Goal: Information Seeking & Learning: Learn about a topic

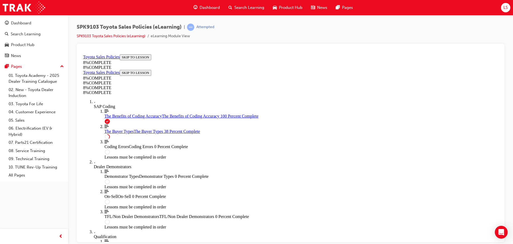
scroll to position [339, 0]
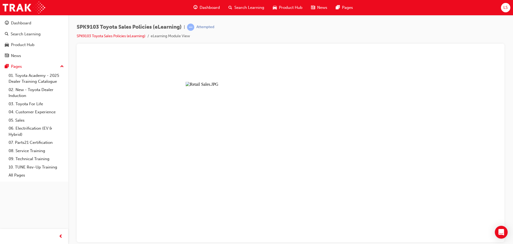
click at [286, 159] on button "Unzoom image" at bounding box center [290, 147] width 419 height 190
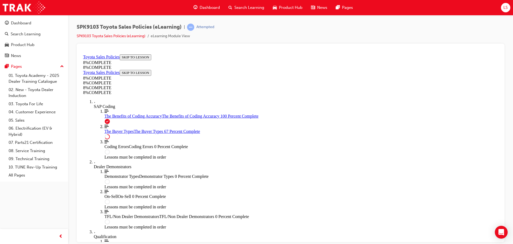
scroll to position [0, 0]
drag, startPoint x: 497, startPoint y: 157, endPoint x: 589, endPoint y: 114, distance: 102.1
click at [121, 118] on span "The Benefits of Coding Accuracy" at bounding box center [133, 115] width 57 height 5
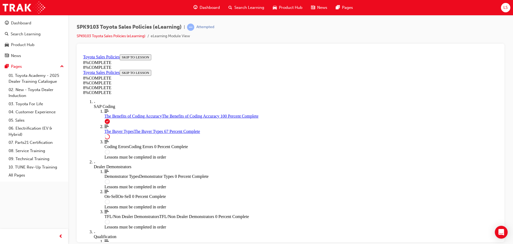
click at [122, 133] on link "Align left Three vertical lines aligned to the left The Buyer Types The Buyer T…" at bounding box center [302, 129] width 394 height 10
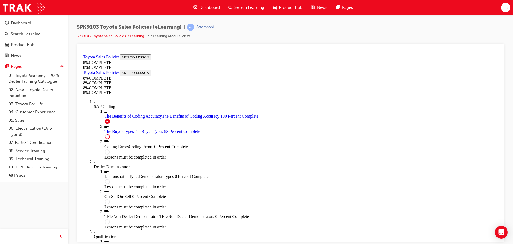
drag, startPoint x: 225, startPoint y: 149, endPoint x: 225, endPoint y: 152, distance: 2.9
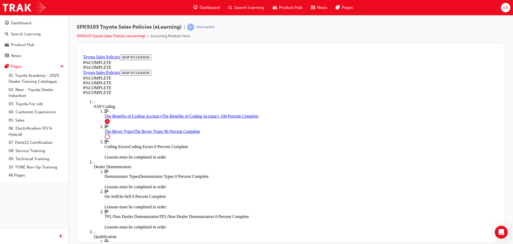
scroll to position [1970, 0]
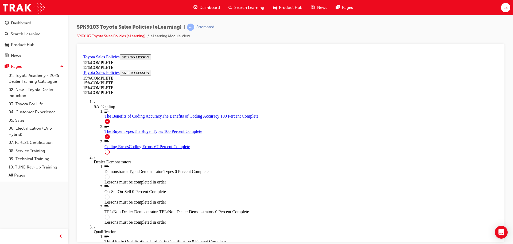
scroll to position [433, 0]
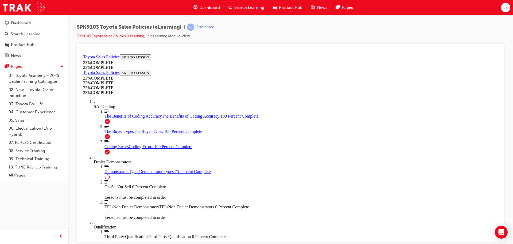
scroll to position [206, 0]
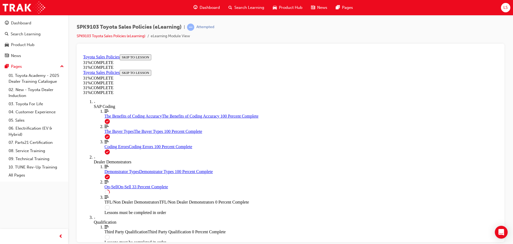
scroll to position [286, 0]
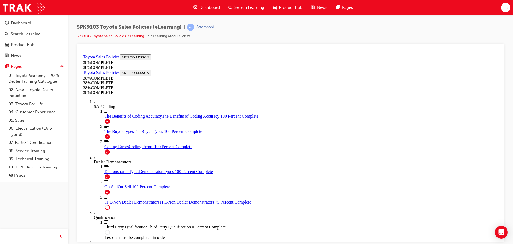
scroll to position [225, 0]
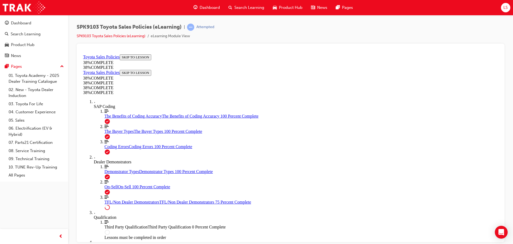
drag, startPoint x: 227, startPoint y: 167, endPoint x: 226, endPoint y: 189, distance: 21.7
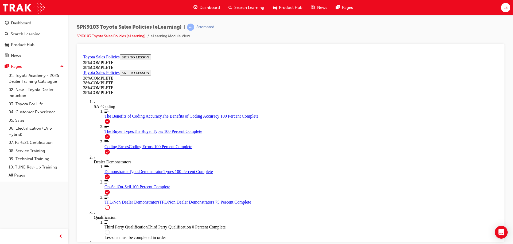
drag, startPoint x: 227, startPoint y: 194, endPoint x: 228, endPoint y: 200, distance: 5.7
drag, startPoint x: 227, startPoint y: 215, endPoint x: 276, endPoint y: 196, distance: 52.4
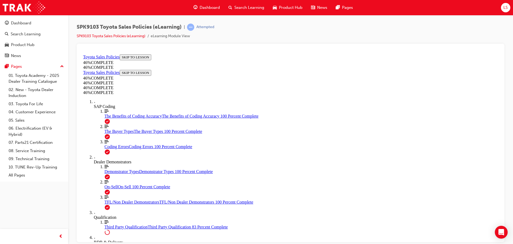
scroll to position [448, 0]
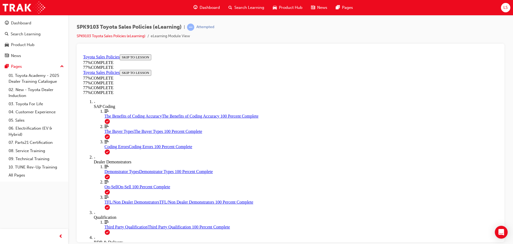
drag, startPoint x: 228, startPoint y: 118, endPoint x: 226, endPoint y: 105, distance: 13.3
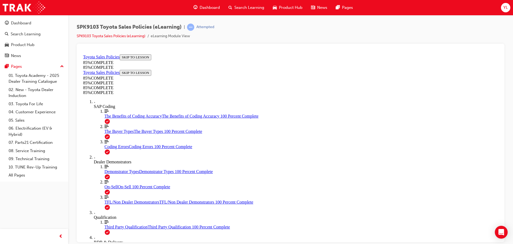
scroll to position [567, 0]
drag, startPoint x: 326, startPoint y: 92, endPoint x: 263, endPoint y: 162, distance: 94.4
drag, startPoint x: 320, startPoint y: 78, endPoint x: 389, endPoint y: 147, distance: 97.3
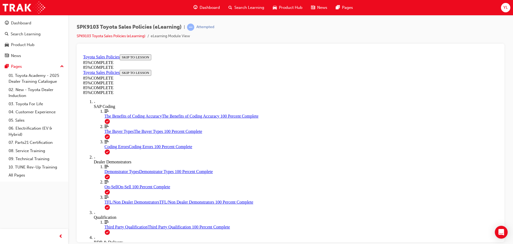
scroll to position [540, 0]
drag, startPoint x: 313, startPoint y: 104, endPoint x: 268, endPoint y: 181, distance: 88.4
drag, startPoint x: 307, startPoint y: 117, endPoint x: 398, endPoint y: 198, distance: 122.1
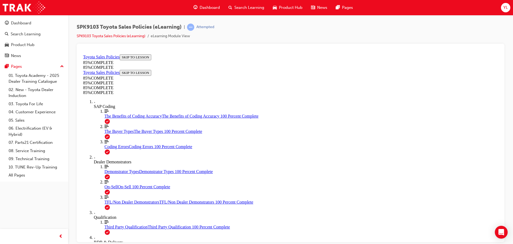
drag, startPoint x: 345, startPoint y: 112, endPoint x: 284, endPoint y: 157, distance: 76.1
drag, startPoint x: 328, startPoint y: 117, endPoint x: 260, endPoint y: 186, distance: 97.0
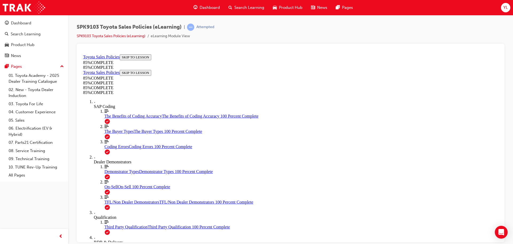
drag, startPoint x: 296, startPoint y: 124, endPoint x: 253, endPoint y: 133, distance: 43.7
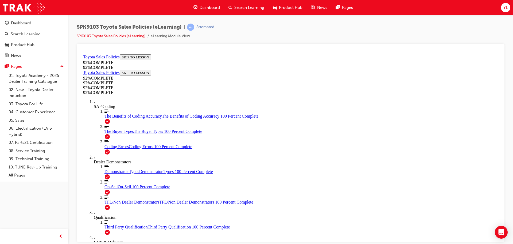
scroll to position [18, 0]
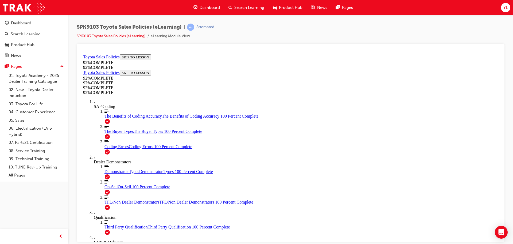
scroll to position [72, 0]
drag, startPoint x: 322, startPoint y: 211, endPoint x: 328, endPoint y: 223, distance: 13.4
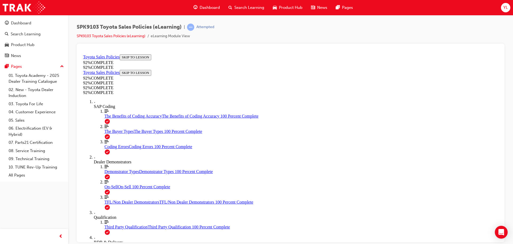
scroll to position [20, 0]
drag, startPoint x: 322, startPoint y: 209, endPoint x: 324, endPoint y: 213, distance: 4.5
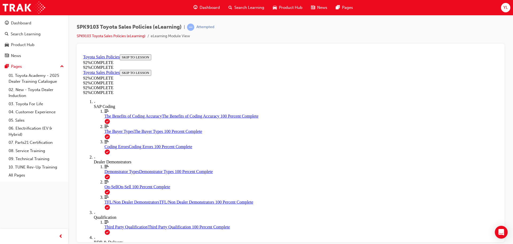
drag, startPoint x: 319, startPoint y: 211, endPoint x: 322, endPoint y: 214, distance: 4.2
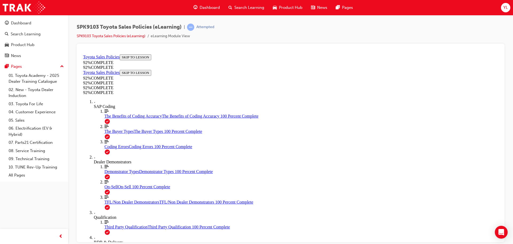
scroll to position [46, 0]
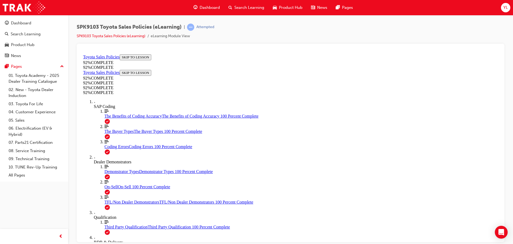
scroll to position [102, 0]
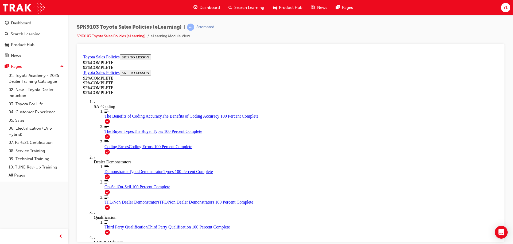
scroll to position [72, 0]
drag, startPoint x: 313, startPoint y: 176, endPoint x: 337, endPoint y: 221, distance: 50.7
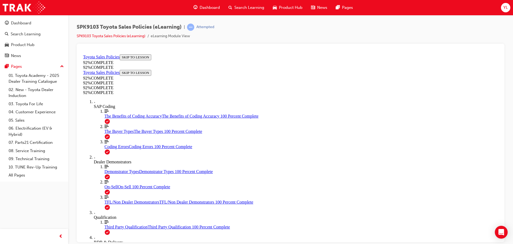
scroll to position [70, 0]
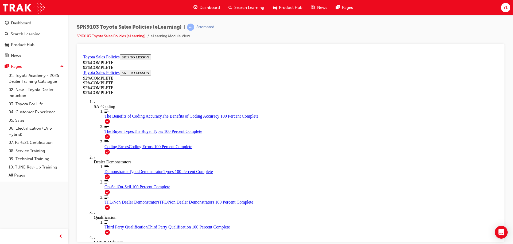
drag, startPoint x: 312, startPoint y: 117, endPoint x: 307, endPoint y: 145, distance: 29.4
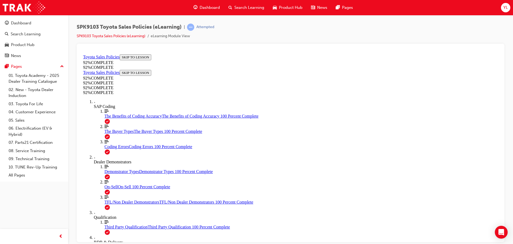
scroll to position [130, 0]
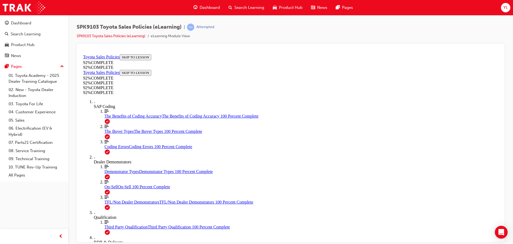
drag, startPoint x: 328, startPoint y: 210, endPoint x: 330, endPoint y: 216, distance: 6.9
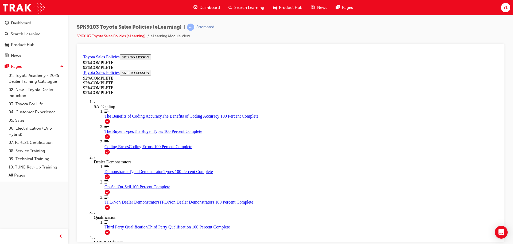
scroll to position [81, 0]
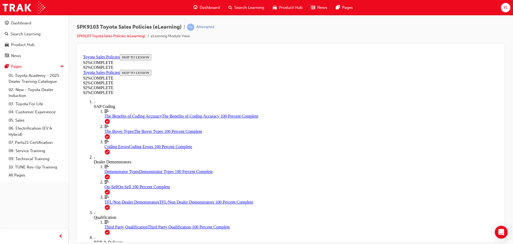
scroll to position [19, 0]
drag, startPoint x: 318, startPoint y: 219, endPoint x: 319, endPoint y: 215, distance: 3.6
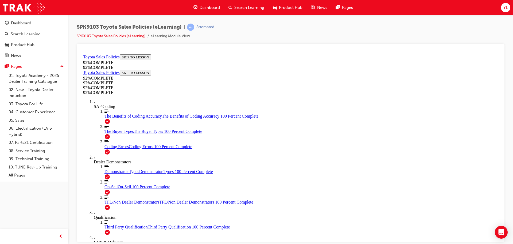
drag, startPoint x: 311, startPoint y: 142, endPoint x: 310, endPoint y: 154, distance: 11.8
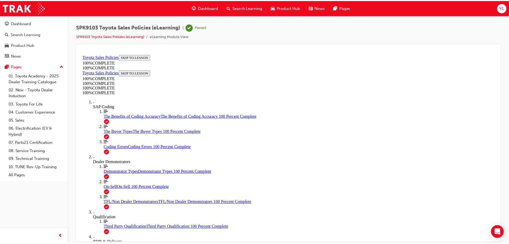
scroll to position [19, 0]
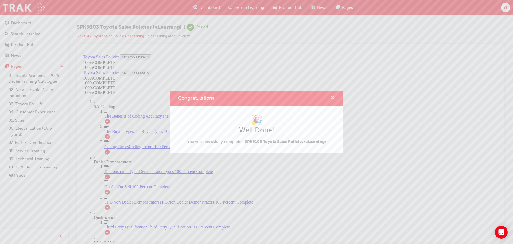
click at [334, 97] on span "cross-icon" at bounding box center [333, 98] width 4 height 5
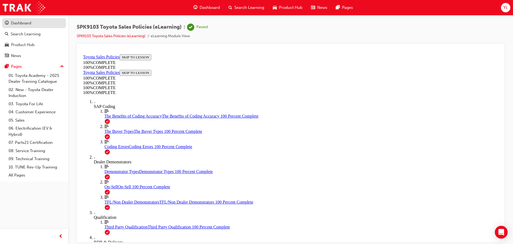
click at [21, 20] on div "Dashboard" at bounding box center [21, 23] width 20 height 6
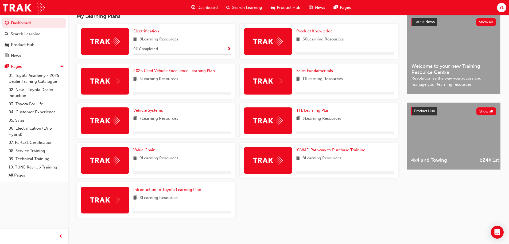
scroll to position [125, 0]
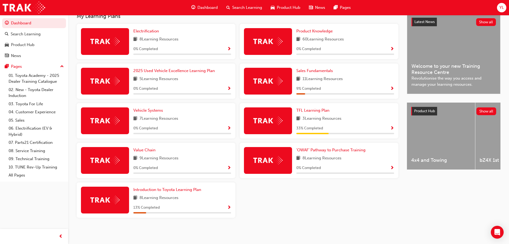
click at [60, 64] on span "up-icon" at bounding box center [62, 66] width 4 height 7
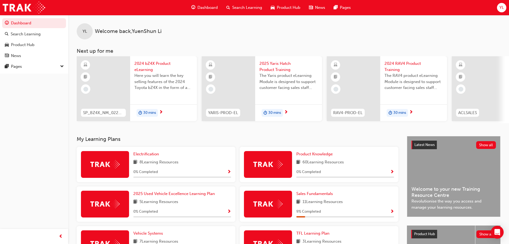
scroll to position [0, 0]
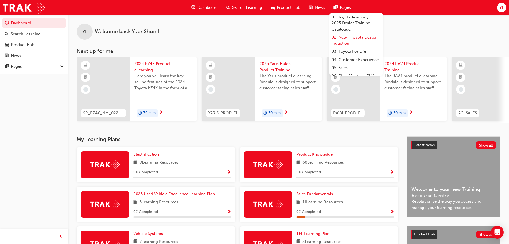
click at [341, 41] on link "02. New - Toyota Dealer Induction" at bounding box center [356, 40] width 53 height 14
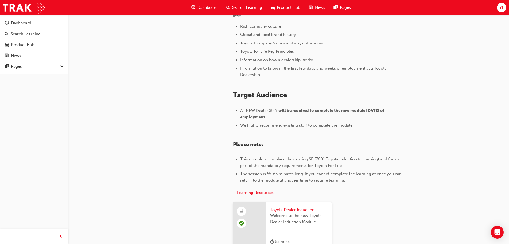
scroll to position [102, 0]
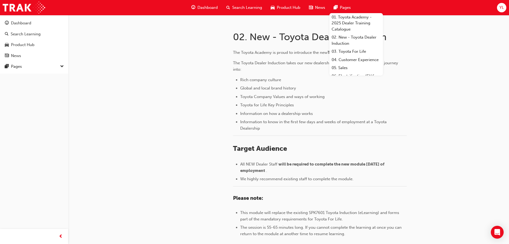
click at [346, 7] on span "Pages" at bounding box center [345, 8] width 11 height 6
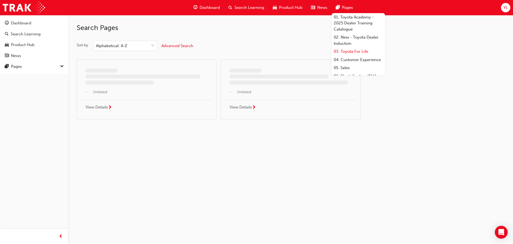
click at [348, 52] on link "03. Toyota For Life" at bounding box center [358, 51] width 53 height 8
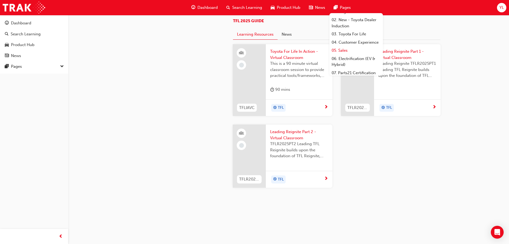
scroll to position [63, 0]
click at [354, 70] on link "All Pages" at bounding box center [356, 71] width 53 height 8
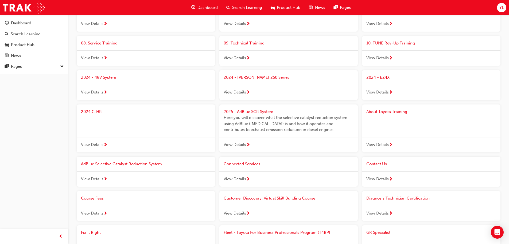
scroll to position [53, 0]
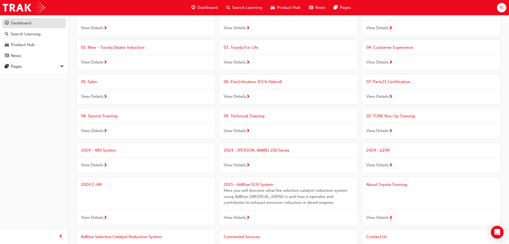
click at [39, 23] on div "Dashboard" at bounding box center [34, 23] width 59 height 7
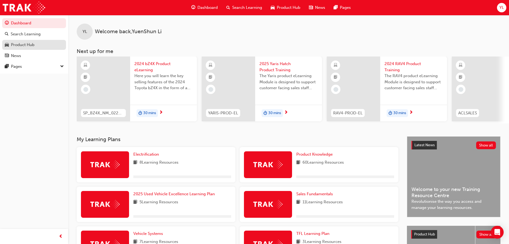
click at [30, 44] on div "Product Hub" at bounding box center [23, 45] width 24 height 6
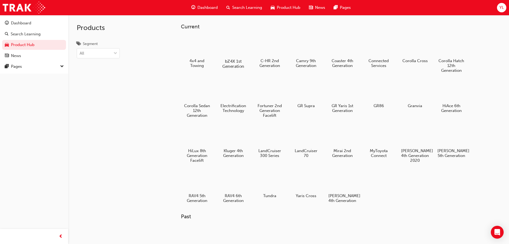
click at [231, 49] on div at bounding box center [233, 45] width 30 height 21
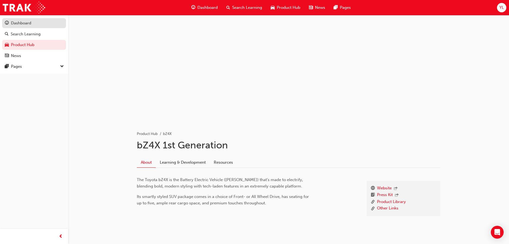
click at [30, 21] on div "Dashboard" at bounding box center [21, 23] width 20 height 6
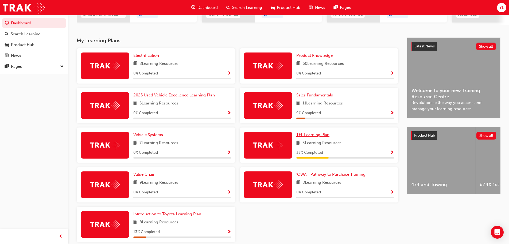
scroll to position [98, 0]
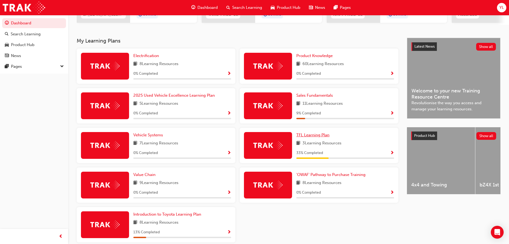
click at [321, 137] on span "TFL Learning Plan" at bounding box center [312, 134] width 33 height 5
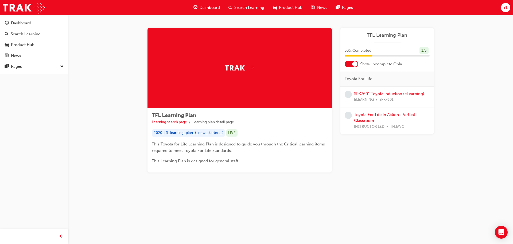
click at [354, 62] on div at bounding box center [354, 63] width 5 height 5
click at [364, 94] on link "SPK7601 Toyota Induction (eLearning)" at bounding box center [389, 93] width 70 height 5
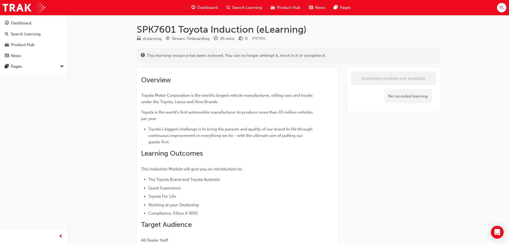
click at [404, 92] on div "No recorded learning" at bounding box center [408, 96] width 48 height 14
click at [277, 56] on span "This learning resource has been archived. You can no longer attempt it, enrol i…" at bounding box center [236, 55] width 179 height 6
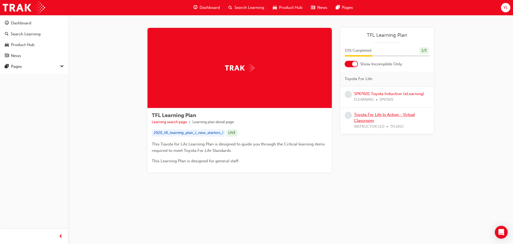
click at [390, 112] on link "Toyota For Life In Action - Virtual Classroom" at bounding box center [384, 117] width 61 height 11
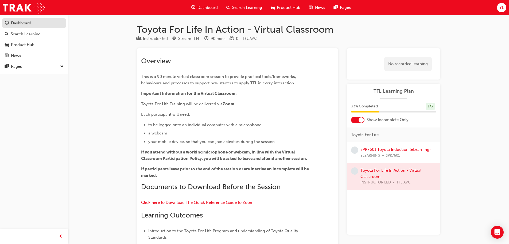
click at [23, 22] on div "Dashboard" at bounding box center [21, 23] width 20 height 6
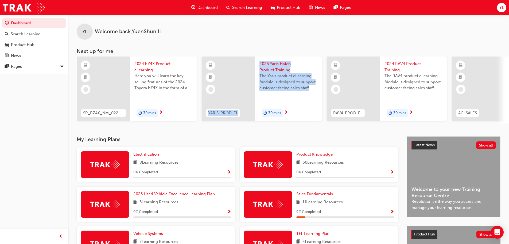
drag, startPoint x: 242, startPoint y: 126, endPoint x: 261, endPoint y: 125, distance: 19.6
click at [261, 125] on div "YL Welcome back , YuenShun Li Next up for me SP_BZ4X_NM_0224_EL01 2024 bZ4X Pro…" at bounding box center [288, 75] width 441 height 121
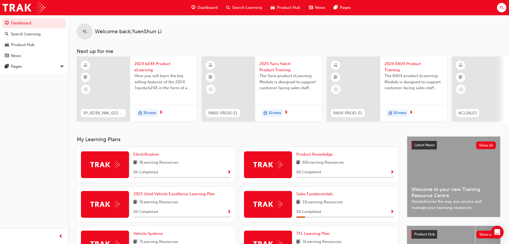
click at [198, 140] on h3 "My Learning Plans" at bounding box center [238, 139] width 322 height 6
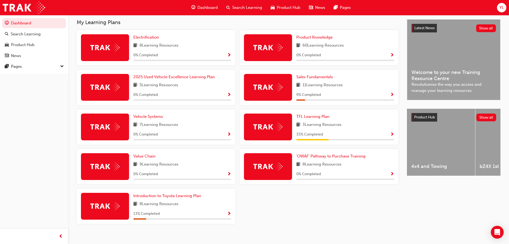
scroll to position [115, 0]
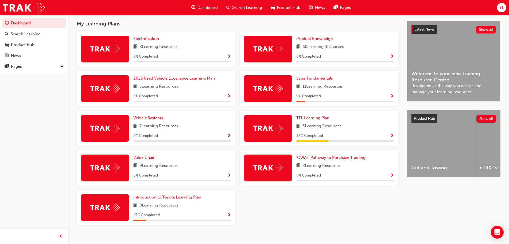
drag, startPoint x: 238, startPoint y: 180, endPoint x: 239, endPoint y: 173, distance: 6.7
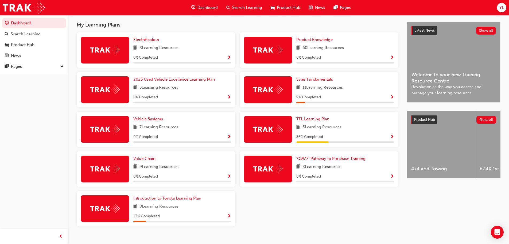
scroll to position [111, 0]
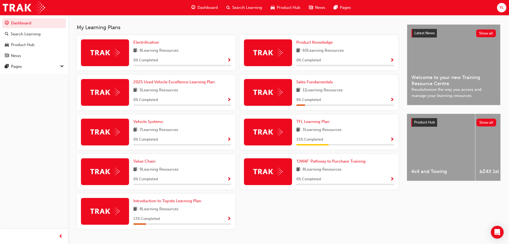
drag, startPoint x: 237, startPoint y: 171, endPoint x: 238, endPoint y: 164, distance: 7.1
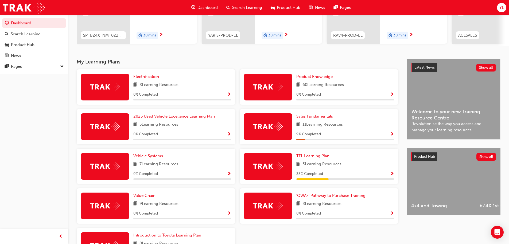
scroll to position [72, 0]
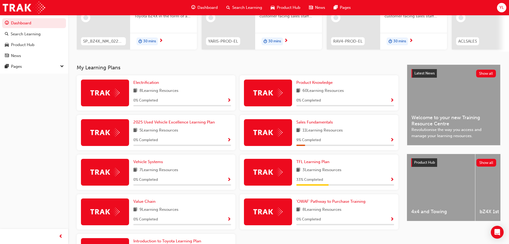
click at [136, 133] on span "book-icon" at bounding box center [135, 130] width 4 height 7
click at [307, 122] on span "Sales Fundamentals" at bounding box center [314, 121] width 37 height 5
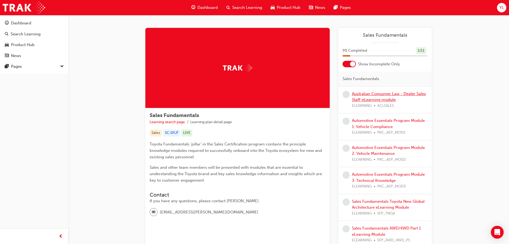
click at [370, 98] on link "Australian Consumer Law - Dealer Sales Staff-eLearning module" at bounding box center [389, 96] width 74 height 11
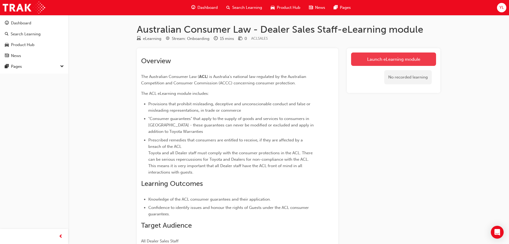
click at [373, 62] on link "Launch eLearning module" at bounding box center [393, 58] width 85 height 13
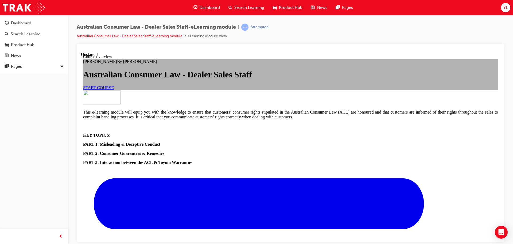
scroll to position [196, 0]
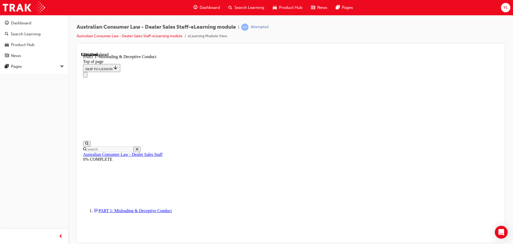
scroll to position [400, 0]
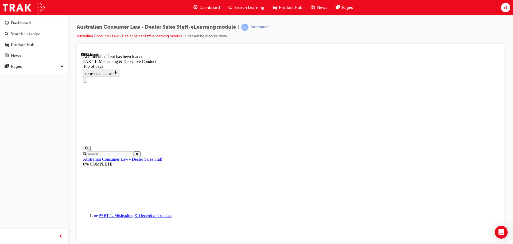
scroll to position [642, 0]
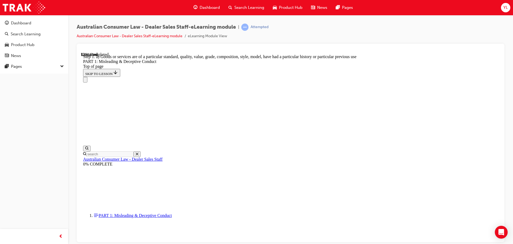
scroll to position [615, 0]
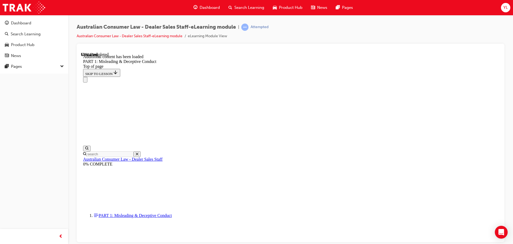
scroll to position [1013, 0]
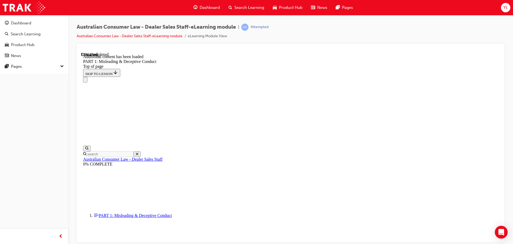
scroll to position [1305, 0]
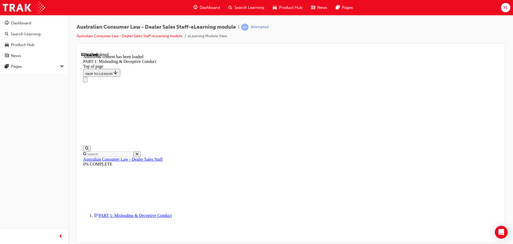
scroll to position [1450, 0]
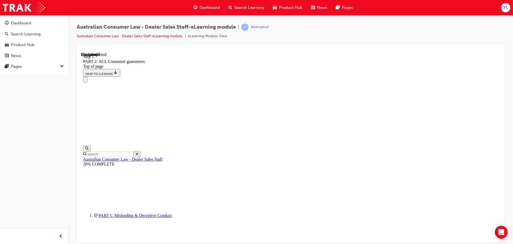
scroll to position [867, 0]
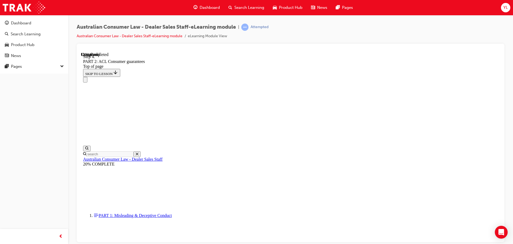
drag, startPoint x: 339, startPoint y: 149, endPoint x: 348, endPoint y: 147, distance: 9.0
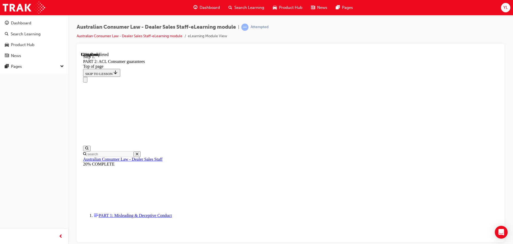
drag, startPoint x: 468, startPoint y: 115, endPoint x: 464, endPoint y: 115, distance: 3.2
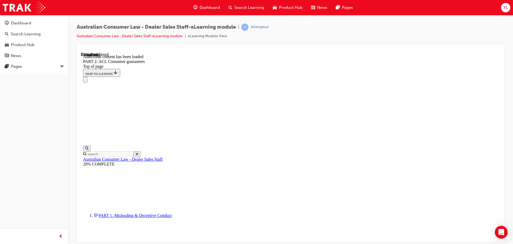
scroll to position [1564, 0]
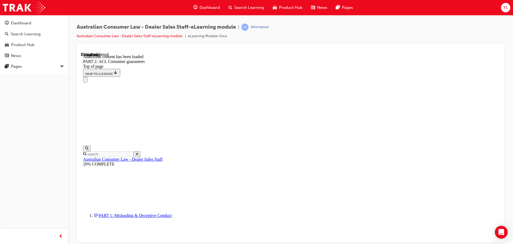
scroll to position [1587, 0]
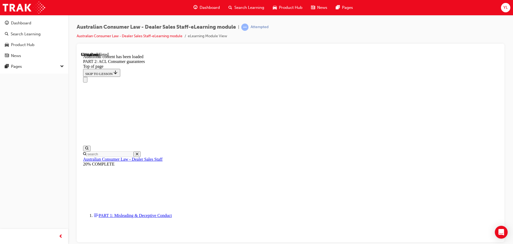
scroll to position [3345, 0]
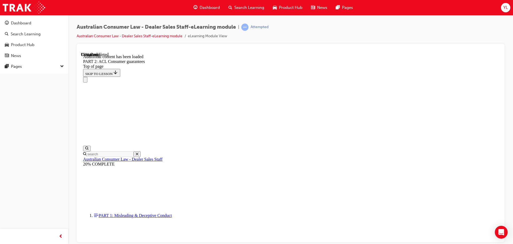
scroll to position [4533, 0]
drag, startPoint x: 303, startPoint y: 141, endPoint x: 272, endPoint y: 109, distance: 44.2
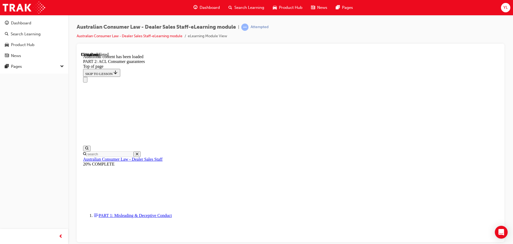
drag, startPoint x: 364, startPoint y: 144, endPoint x: 287, endPoint y: 143, distance: 76.5
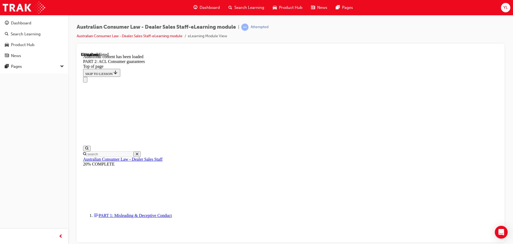
drag, startPoint x: 438, startPoint y: 143, endPoint x: 430, endPoint y: 144, distance: 7.8
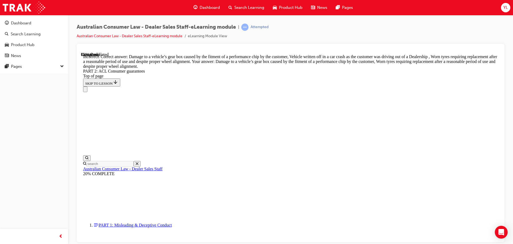
scroll to position [5341, 0]
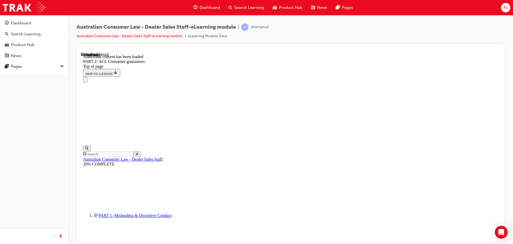
scroll to position [5864, 0]
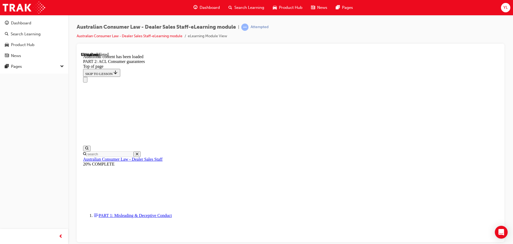
scroll to position [6376, 0]
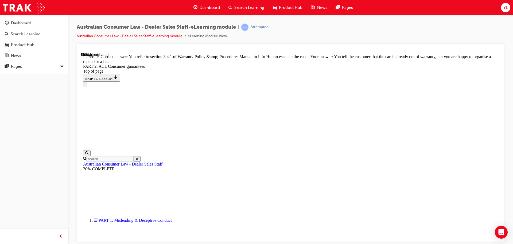
scroll to position [6679, 0]
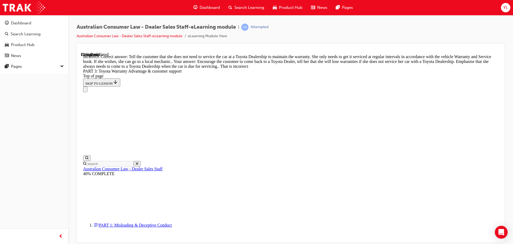
scroll to position [392, 0]
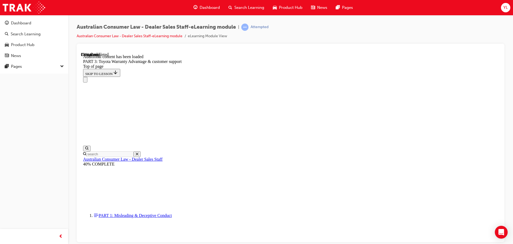
scroll to position [633, 0]
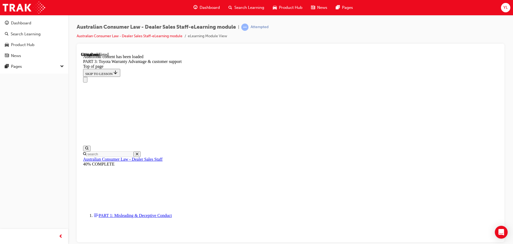
scroll to position [1411, 0]
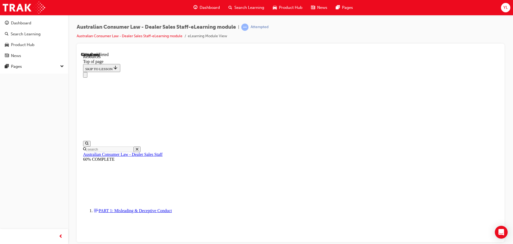
drag, startPoint x: 370, startPoint y: 204, endPoint x: 318, endPoint y: 134, distance: 87.5
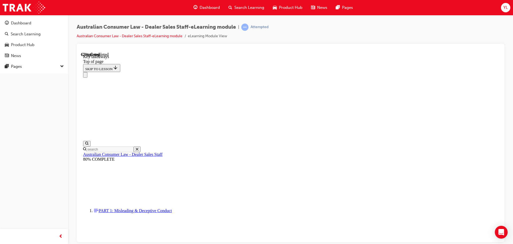
drag, startPoint x: 352, startPoint y: 198, endPoint x: 354, endPoint y: 199, distance: 2.9
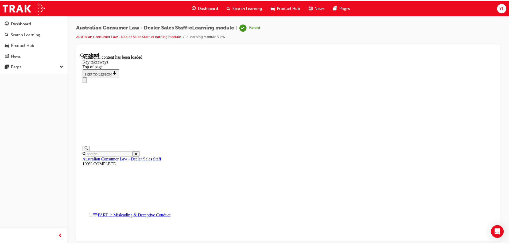
scroll to position [123, 0]
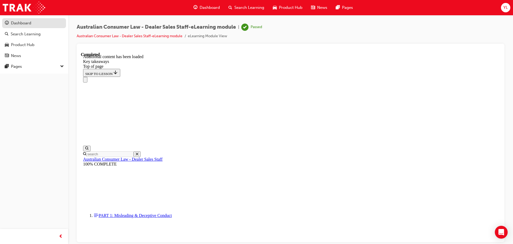
click at [38, 24] on div "Dashboard" at bounding box center [34, 23] width 59 height 7
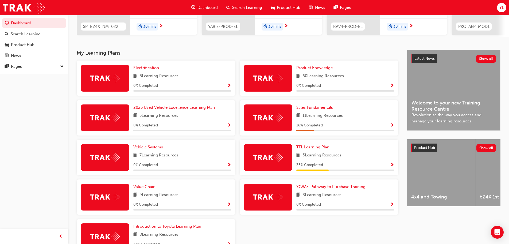
scroll to position [98, 0]
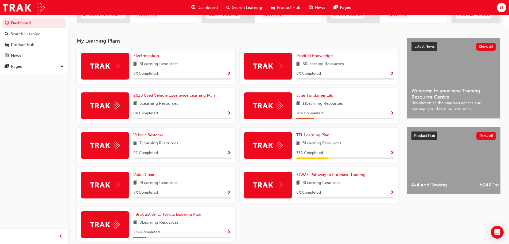
click at [333, 98] on link "Sales Fundamentals" at bounding box center [315, 95] width 39 height 6
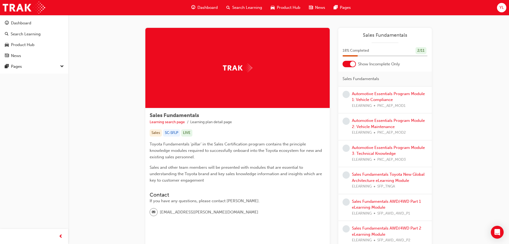
click at [351, 67] on div "Sales Fundamentals 18 % Completed 2 / 11 Show Incomplete Only Sales Fundamental…" at bounding box center [385, 175] width 94 height 294
click at [352, 65] on div at bounding box center [352, 63] width 5 height 5
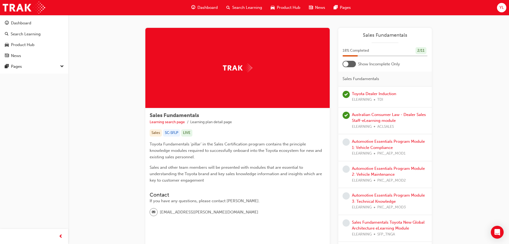
click at [352, 65] on div at bounding box center [349, 64] width 13 height 6
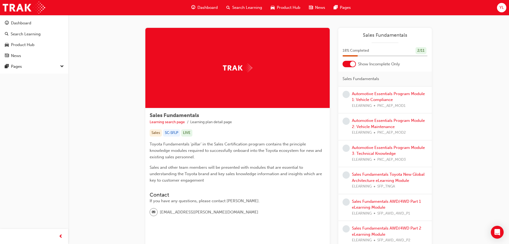
click at [352, 67] on div "Sales Fundamentals 18 % Completed 2 / 11 Show Incomplete Only Sales Fundamental…" at bounding box center [385, 175] width 94 height 294
click at [352, 64] on div at bounding box center [352, 63] width 5 height 5
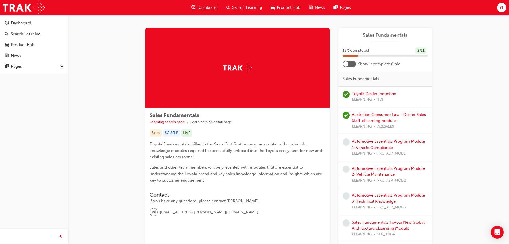
click at [352, 64] on div at bounding box center [349, 64] width 13 height 6
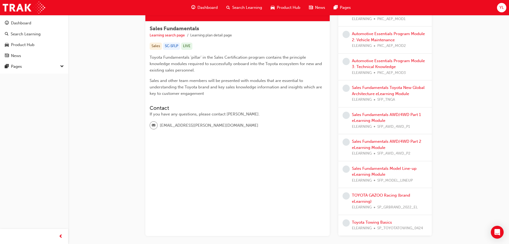
scroll to position [53, 0]
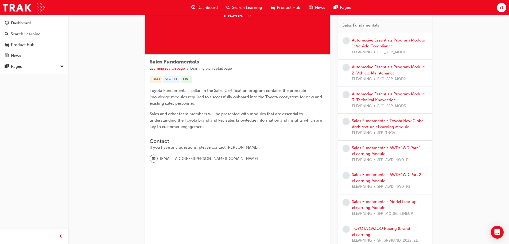
click at [374, 41] on link "Automotive Essentials Program Module 1: Vehicle Compliance" at bounding box center [388, 43] width 73 height 11
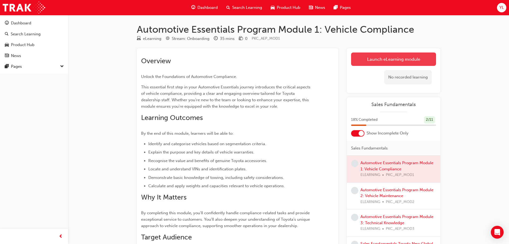
click at [387, 58] on link "Launch eLearning module" at bounding box center [393, 58] width 85 height 13
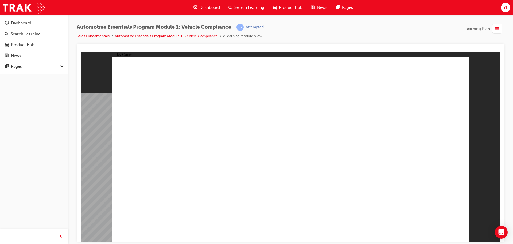
drag, startPoint x: 381, startPoint y: 168, endPoint x: 349, endPoint y: 169, distance: 31.3
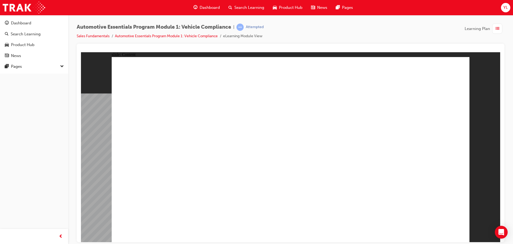
drag, startPoint x: 329, startPoint y: 102, endPoint x: 411, endPoint y: 92, distance: 82.6
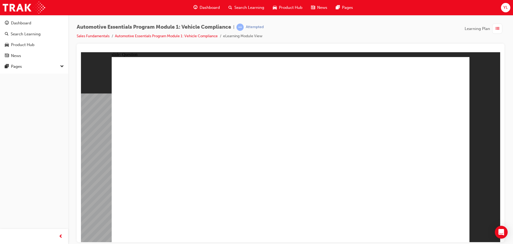
radio input "false"
drag, startPoint x: 408, startPoint y: 143, endPoint x: 403, endPoint y: 151, distance: 9.5
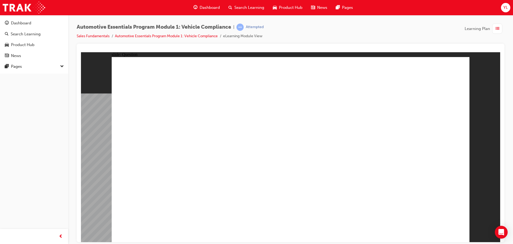
radio input "false"
radio input "true"
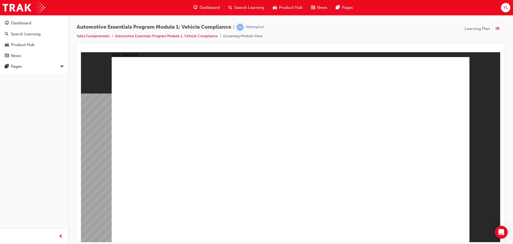
radio input "true"
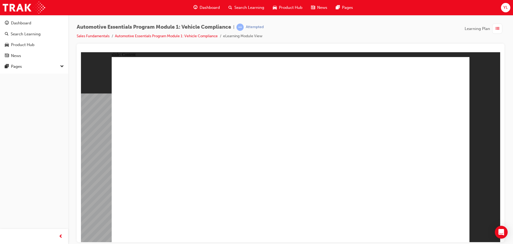
drag, startPoint x: 173, startPoint y: 213, endPoint x: 194, endPoint y: 218, distance: 21.1
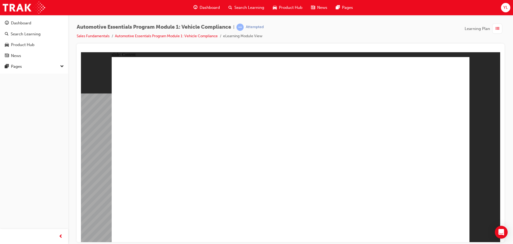
drag, startPoint x: 456, startPoint y: 143, endPoint x: 428, endPoint y: 249, distance: 109.8
click at [428, 241] on html "​100%​ slide: Content Rectangle 1 close_white.png Rectangle 1 What is Capped/Fi…" at bounding box center [290, 147] width 419 height 190
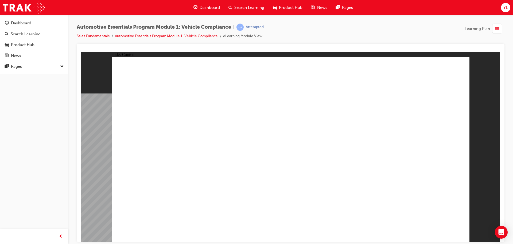
drag, startPoint x: 183, startPoint y: 157, endPoint x: 165, endPoint y: 152, distance: 18.0
drag, startPoint x: 266, startPoint y: 175, endPoint x: 354, endPoint y: 102, distance: 114.4
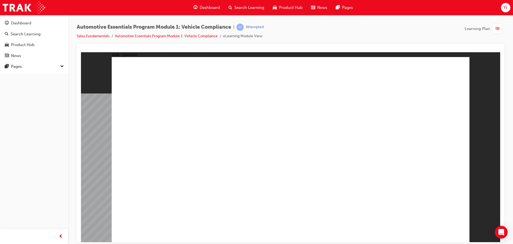
radio input "true"
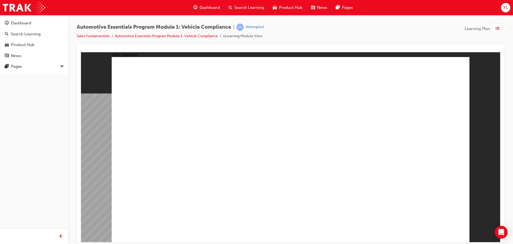
radio input "true"
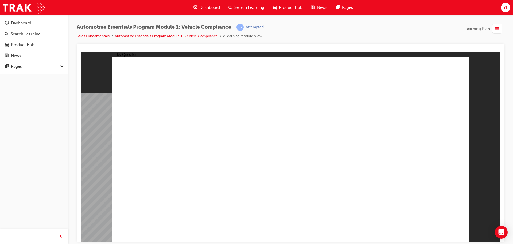
radio input "true"
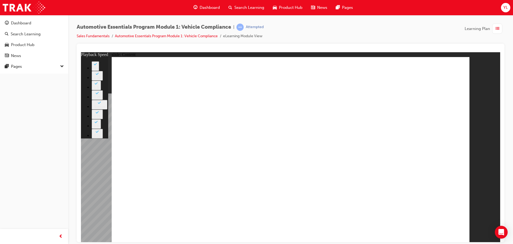
drag, startPoint x: 326, startPoint y: 177, endPoint x: 461, endPoint y: 186, distance: 134.7
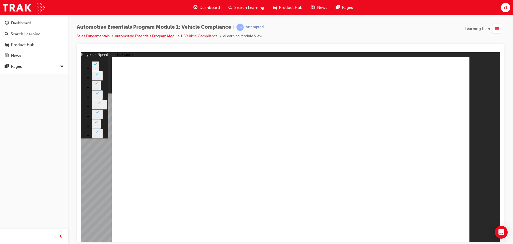
drag, startPoint x: 412, startPoint y: 175, endPoint x: 416, endPoint y: 175, distance: 4.0
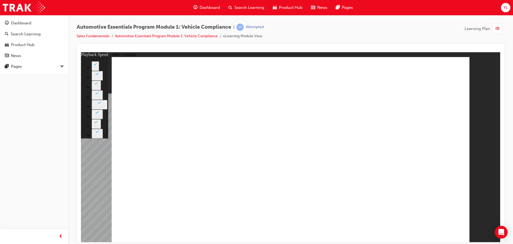
drag, startPoint x: 423, startPoint y: 175, endPoint x: 428, endPoint y: 176, distance: 5.9
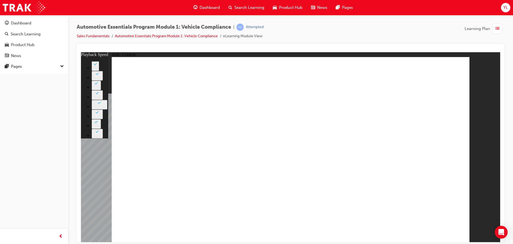
type input "43"
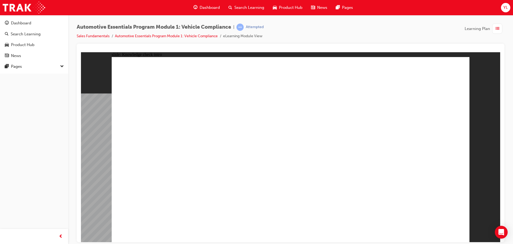
radio input "true"
drag, startPoint x: 433, startPoint y: 219, endPoint x: 436, endPoint y: 222, distance: 4.4
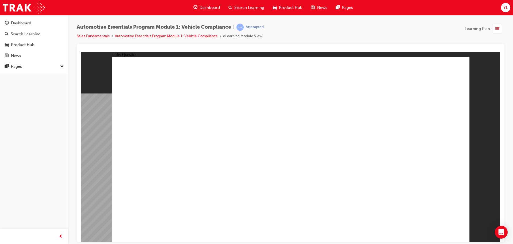
radio input "true"
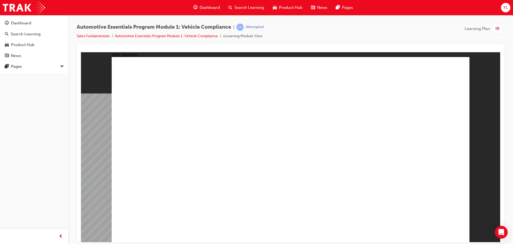
radio input "true"
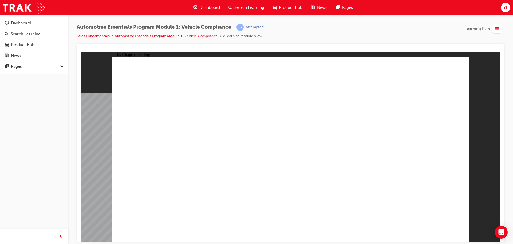
click at [63, 69] on span "down-icon" at bounding box center [62, 66] width 4 height 7
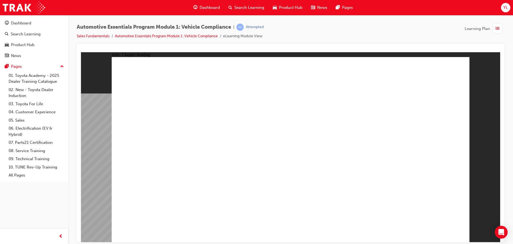
click at [497, 29] on span "list-icon" at bounding box center [498, 28] width 4 height 7
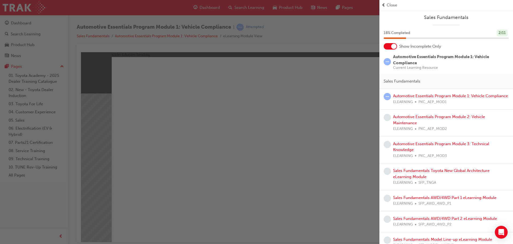
drag, startPoint x: 308, startPoint y: 90, endPoint x: 195, endPoint y: 17, distance: 134.6
click at [308, 90] on div "button" at bounding box center [190, 122] width 380 height 244
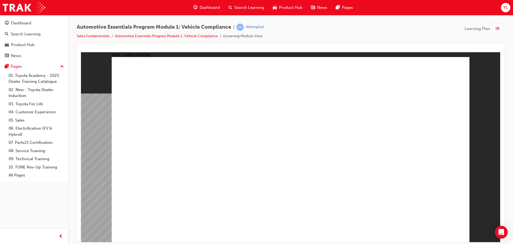
drag, startPoint x: 423, startPoint y: 213, endPoint x: 423, endPoint y: 217, distance: 3.7
click at [496, 30] on span "list-icon" at bounding box center [498, 28] width 4 height 7
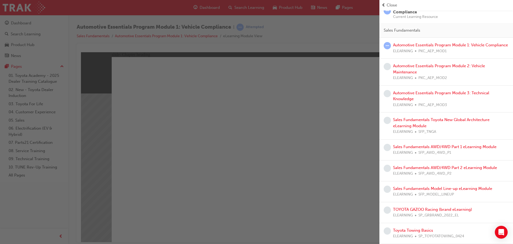
scroll to position [57, 0]
click at [345, 95] on div "button" at bounding box center [190, 122] width 380 height 244
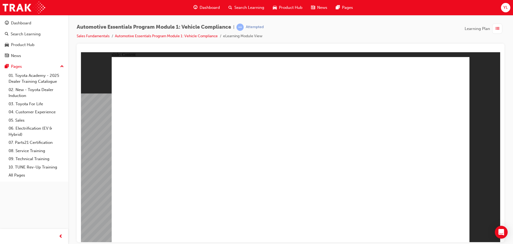
drag, startPoint x: 429, startPoint y: 160, endPoint x: 425, endPoint y: 164, distance: 6.2
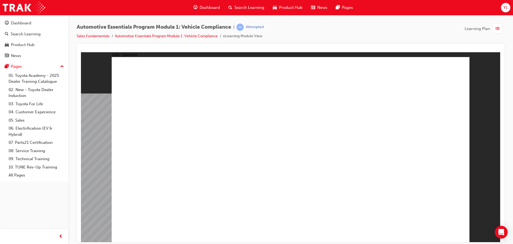
radio input "true"
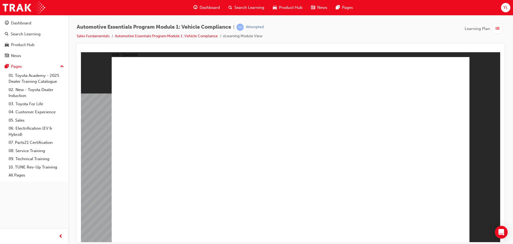
radio input "true"
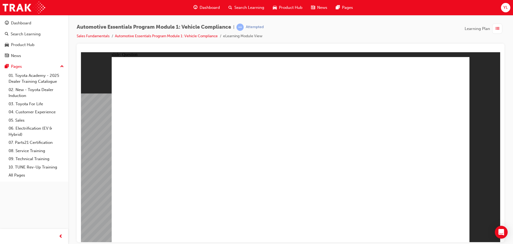
radio input "true"
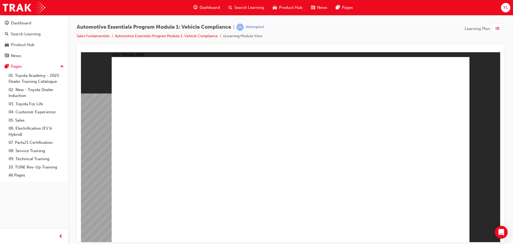
radio input "true"
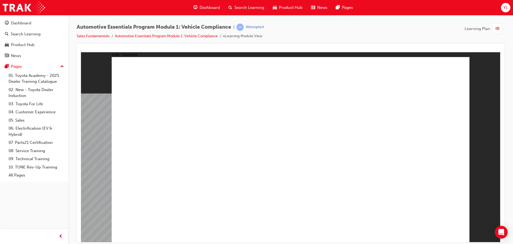
radio input "true"
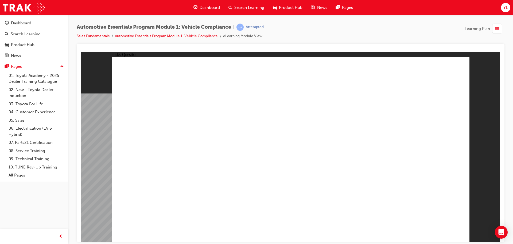
radio input "true"
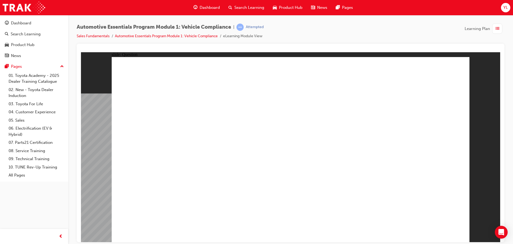
radio input "true"
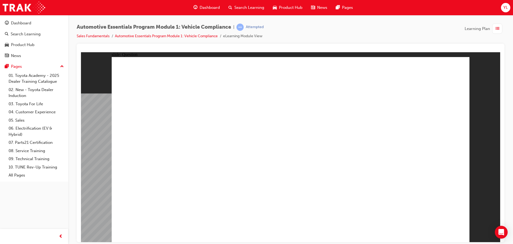
radio input "true"
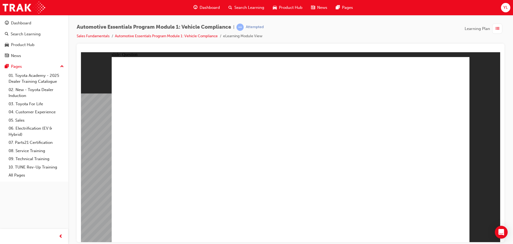
radio input "true"
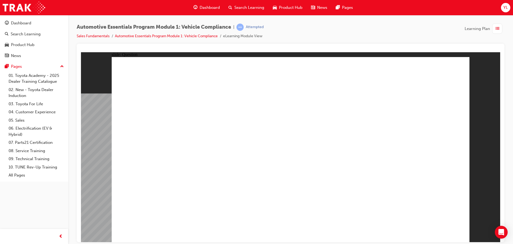
drag, startPoint x: 247, startPoint y: 147, endPoint x: 261, endPoint y: 179, distance: 34.8
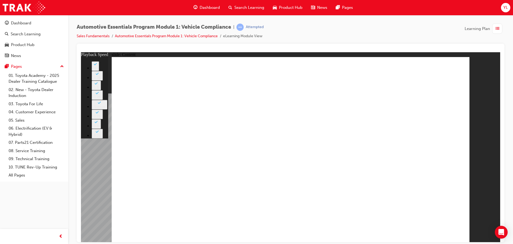
type input "35"
drag, startPoint x: 445, startPoint y: 225, endPoint x: 446, endPoint y: 232, distance: 6.9
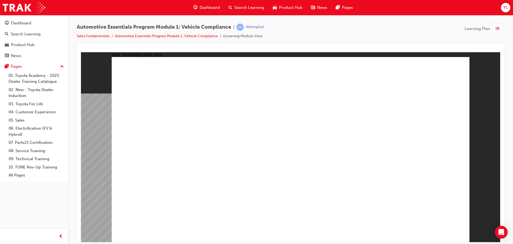
radio input "true"
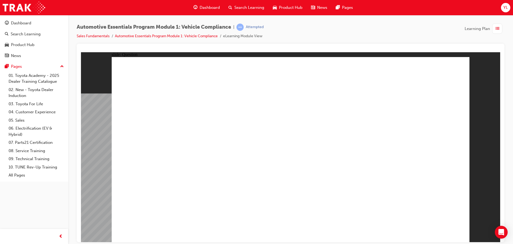
radio input "true"
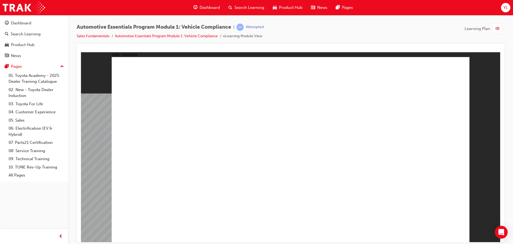
radio input "true"
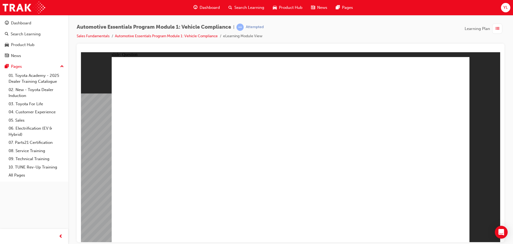
radio input "true"
drag, startPoint x: 384, startPoint y: 134, endPoint x: 414, endPoint y: 136, distance: 29.2
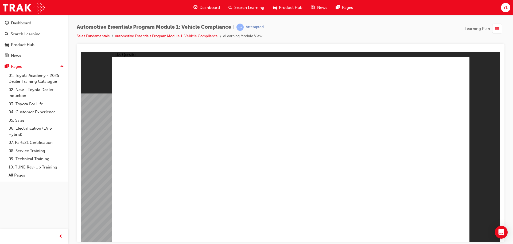
radio input "true"
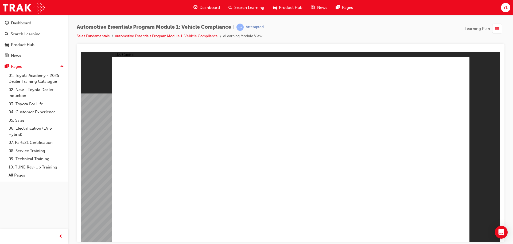
drag, startPoint x: 211, startPoint y: 177, endPoint x: 250, endPoint y: 185, distance: 40.4
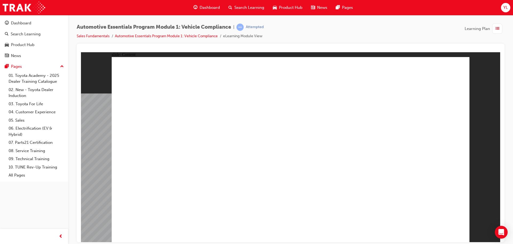
drag, startPoint x: 338, startPoint y: 167, endPoint x: 379, endPoint y: 153, distance: 42.8
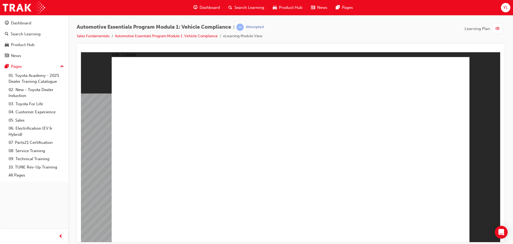
drag, startPoint x: 385, startPoint y: 150, endPoint x: 376, endPoint y: 152, distance: 9.8
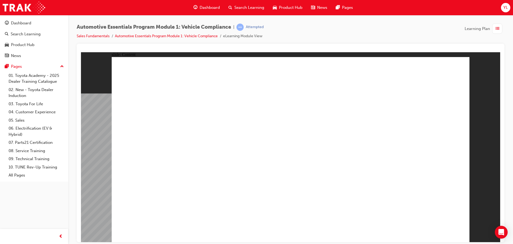
radio input "true"
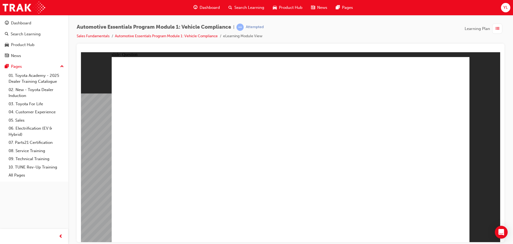
radio input "true"
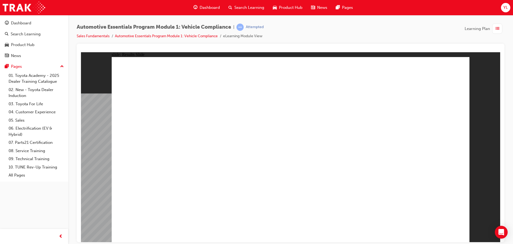
radio input "true"
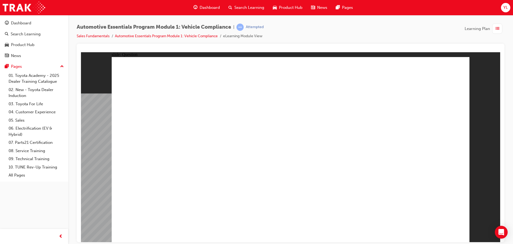
radio input "true"
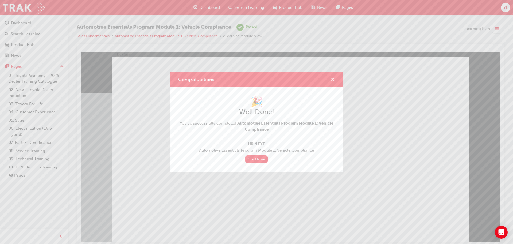
click at [333, 78] on span "cross-icon" at bounding box center [333, 80] width 4 height 5
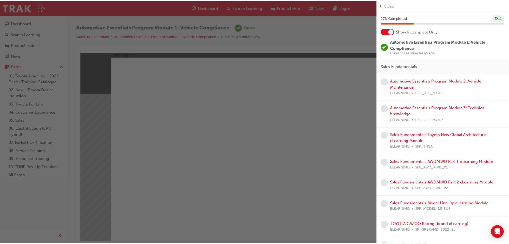
scroll to position [30, 0]
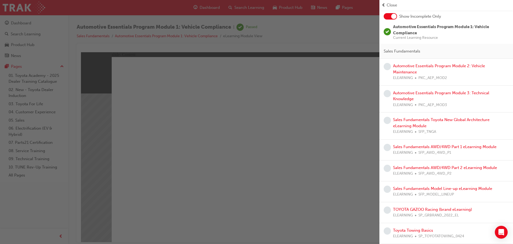
click at [202, 140] on div "button" at bounding box center [190, 122] width 380 height 244
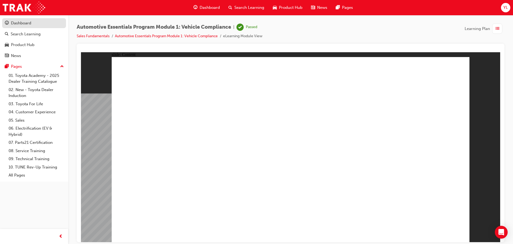
click at [25, 26] on div "Dashboard" at bounding box center [21, 23] width 20 height 6
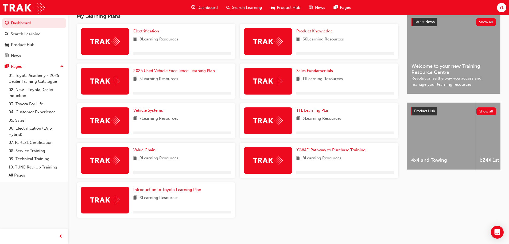
scroll to position [125, 0]
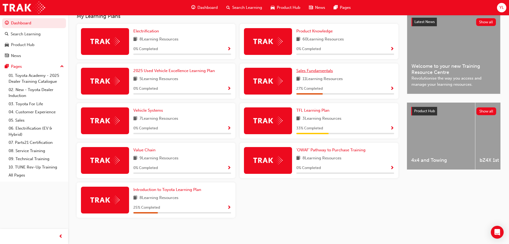
click at [327, 68] on link "Sales Fundamentals" at bounding box center [315, 71] width 39 height 6
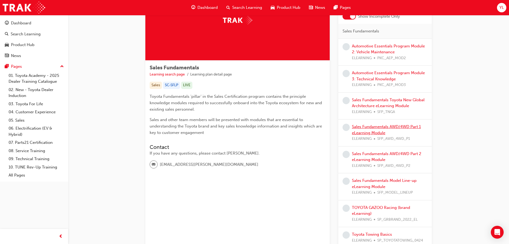
scroll to position [53, 0]
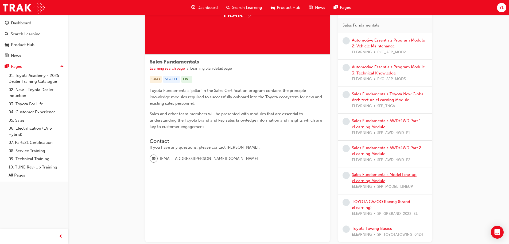
click at [360, 180] on link "Sales Fundamentals Model Line-up eLearning Module" at bounding box center [384, 177] width 65 height 11
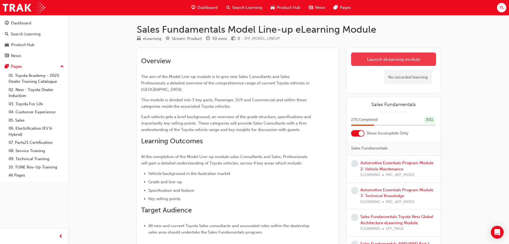
click at [415, 55] on link "Launch eLearning module" at bounding box center [393, 58] width 85 height 13
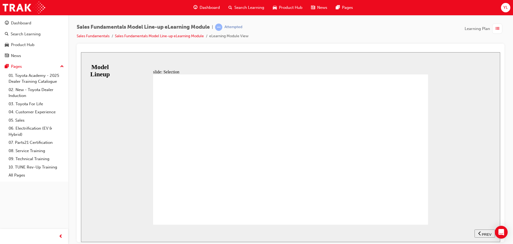
drag, startPoint x: 407, startPoint y: 211, endPoint x: 413, endPoint y: 211, distance: 5.4
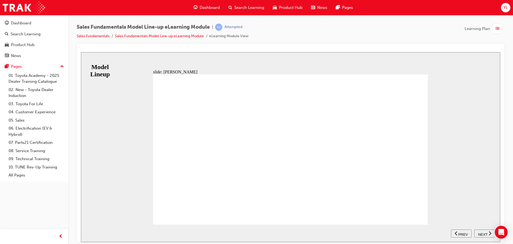
click at [494, 27] on div "button" at bounding box center [497, 29] width 10 height 10
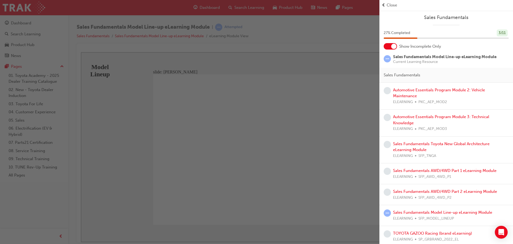
click at [394, 49] on div at bounding box center [393, 46] width 5 height 5
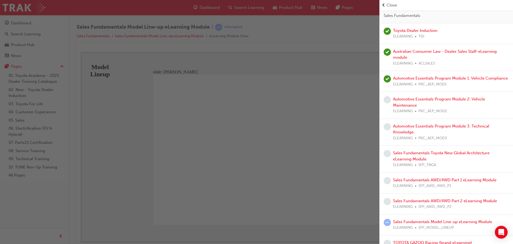
scroll to position [98, 0]
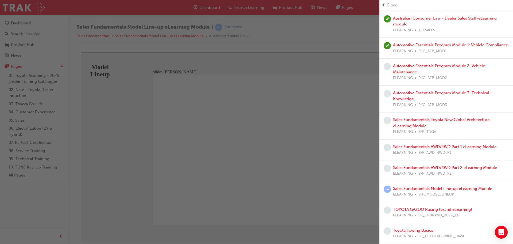
drag, startPoint x: 307, startPoint y: 140, endPoint x: 228, endPoint y: 87, distance: 95.6
click at [307, 140] on div "button" at bounding box center [190, 122] width 380 height 244
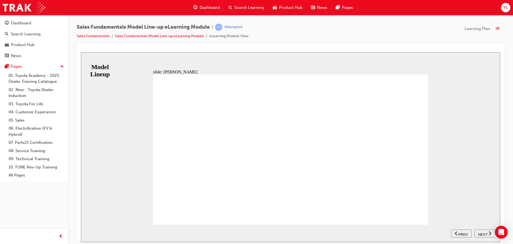
click at [481, 233] on span "NEXT" at bounding box center [482, 234] width 9 height 4
click at [481, 234] on nav "SUBMIT NEXT PREV" at bounding box center [473, 232] width 44 height 17
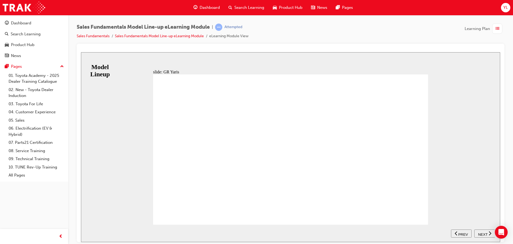
click at [482, 232] on span "NEXT" at bounding box center [482, 234] width 9 height 4
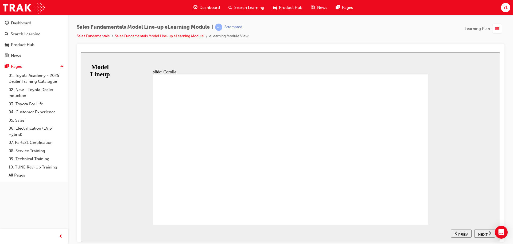
click at [489, 231] on icon "next" at bounding box center [490, 232] width 3 height 5
click at [489, 231] on nav "SUBMIT NEXT PREV" at bounding box center [473, 232] width 44 height 17
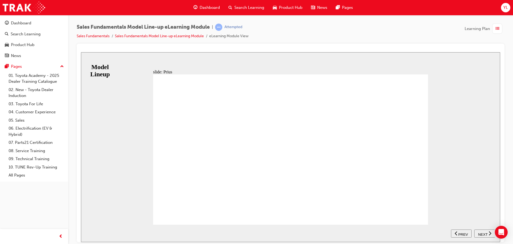
click at [485, 233] on span "NEXT" at bounding box center [482, 234] width 9 height 4
click at [485, 233] on nav "SUBMIT NEXT PREV" at bounding box center [473, 232] width 44 height 17
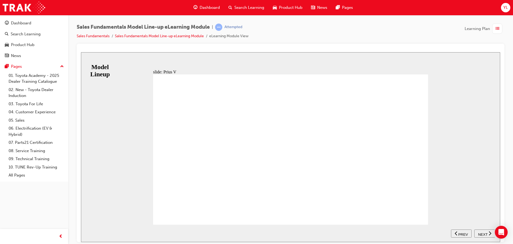
click at [485, 233] on span "NEXT" at bounding box center [482, 234] width 9 height 4
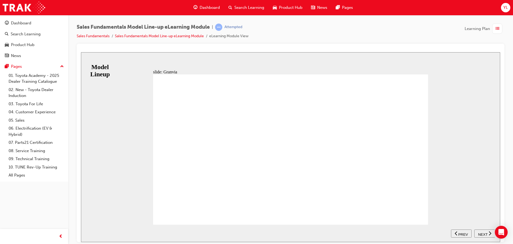
click at [480, 233] on span "NEXT" at bounding box center [482, 234] width 9 height 4
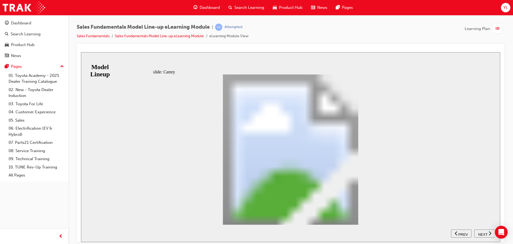
click at [482, 234] on nav "SUBMIT NEXT PREV" at bounding box center [473, 232] width 44 height 17
click at [488, 232] on div "NEXT" at bounding box center [485, 233] width 17 height 6
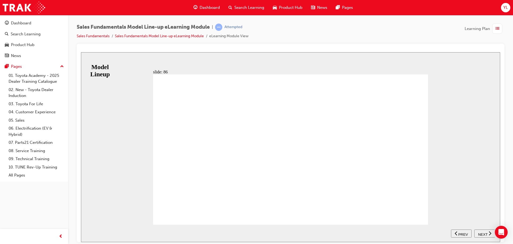
click at [488, 231] on div "NEXT" at bounding box center [485, 233] width 17 height 6
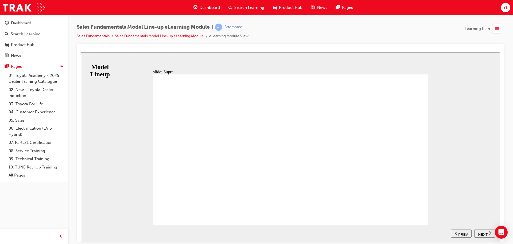
click at [483, 233] on span "NEXT" at bounding box center [482, 234] width 9 height 4
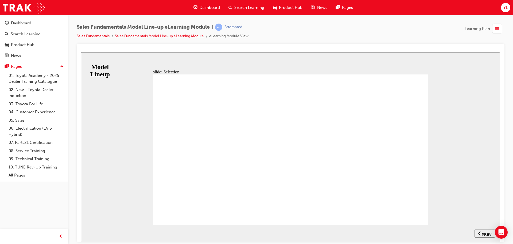
click at [483, 232] on span "NEXT" at bounding box center [482, 234] width 9 height 4
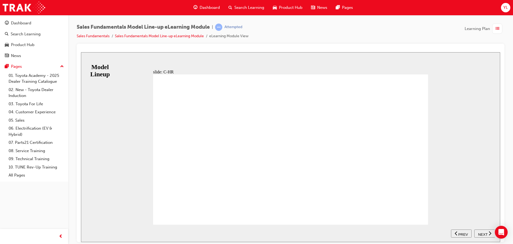
click at [486, 233] on span "NEXT" at bounding box center [482, 234] width 9 height 4
click at [484, 232] on nav "SUBMIT NEXT PREV" at bounding box center [473, 232] width 44 height 17
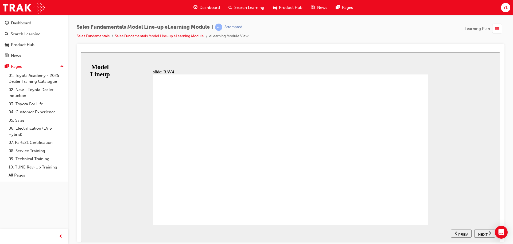
click at [483, 232] on span "NEXT" at bounding box center [482, 234] width 9 height 4
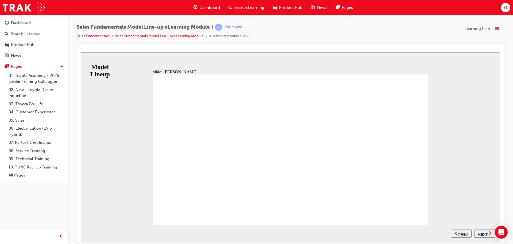
click at [481, 232] on span "NEXT" at bounding box center [482, 234] width 9 height 4
click at [487, 233] on span "NEXT" at bounding box center [482, 234] width 9 height 4
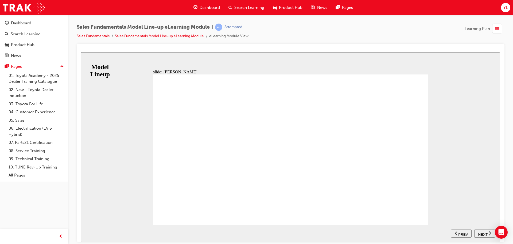
drag, startPoint x: 419, startPoint y: 213, endPoint x: 473, endPoint y: 230, distance: 56.9
click at [473, 230] on div "slide: Prado KEY SELLING POINTS Design - Elegant yet rugged design. - Robust lo…" at bounding box center [290, 147] width 419 height 190
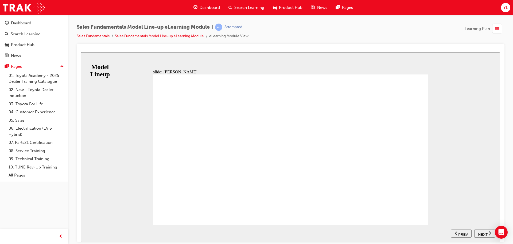
click at [484, 233] on span "NEXT" at bounding box center [482, 234] width 9 height 4
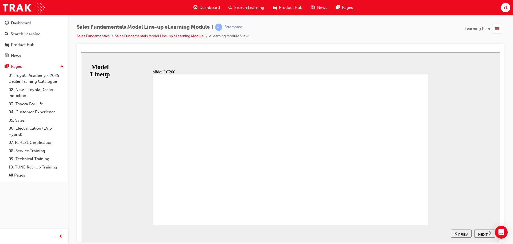
click at [487, 232] on div "NEXT" at bounding box center [485, 233] width 17 height 6
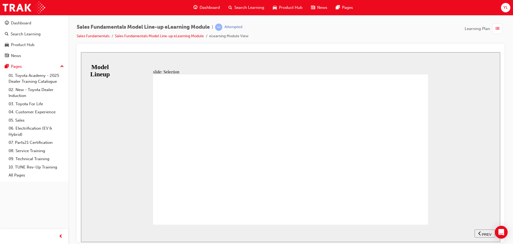
click at [480, 230] on button "NEXT" at bounding box center [484, 233] width 21 height 8
click at [482, 233] on nav "SUBMIT NEXT PREV" at bounding box center [473, 232] width 44 height 17
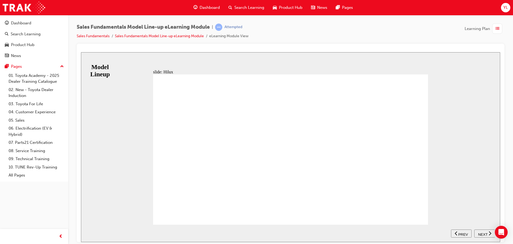
click at [486, 233] on span "NEXT" at bounding box center [482, 234] width 9 height 4
click at [479, 232] on nav "SUBMIT NEXT PREV" at bounding box center [473, 232] width 44 height 17
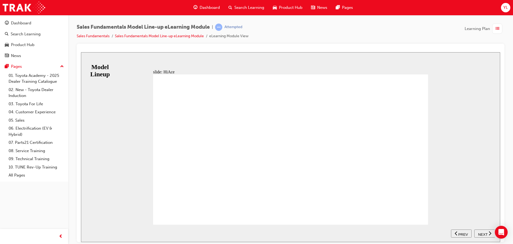
click at [422, 211] on div "KEY SELLING POINTS Strength - Tough and thoroughly tested - Separate chassis or…" at bounding box center [290, 151] width 275 height 155
click at [482, 232] on span "NEXT" at bounding box center [482, 234] width 9 height 4
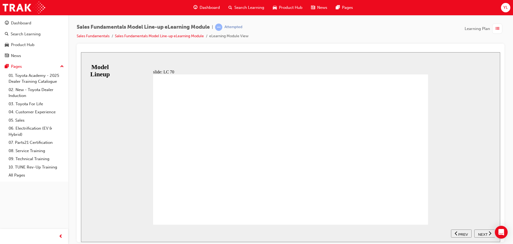
click at [484, 232] on span "NEXT" at bounding box center [482, 234] width 9 height 4
click at [489, 233] on icon "next" at bounding box center [490, 232] width 3 height 5
click at [487, 233] on div "NEXT" at bounding box center [485, 233] width 17 height 6
click at [495, 31] on div "button" at bounding box center [497, 29] width 10 height 10
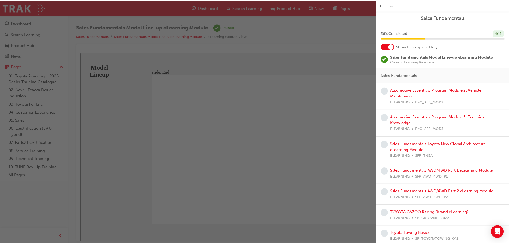
scroll to position [3, 0]
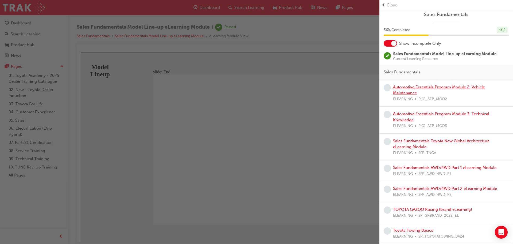
click at [452, 89] on link "Automotive Essentials Program Module 2: Vehicle Maintenance" at bounding box center [439, 89] width 92 height 11
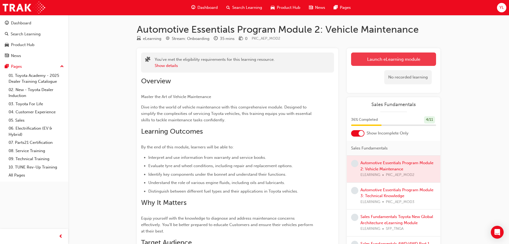
click at [388, 59] on link "Launch eLearning module" at bounding box center [393, 58] width 85 height 13
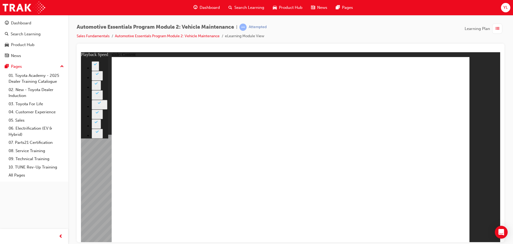
drag, startPoint x: 423, startPoint y: 201, endPoint x: 342, endPoint y: 201, distance: 81.3
drag, startPoint x: 340, startPoint y: 200, endPoint x: 444, endPoint y: 202, distance: 104.5
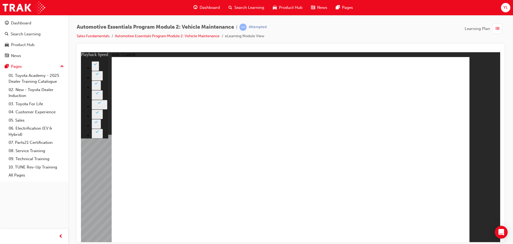
type input "33"
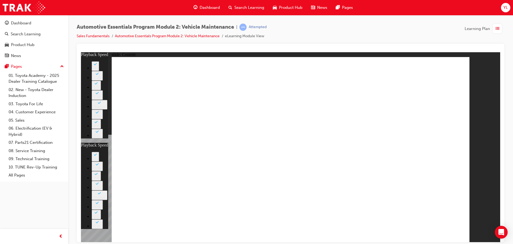
drag, startPoint x: 168, startPoint y: 195, endPoint x: 451, endPoint y: 193, distance: 282.8
type input "35"
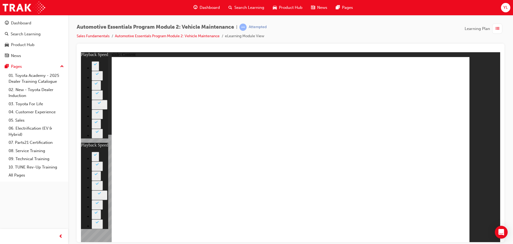
type input "33"
type input "35"
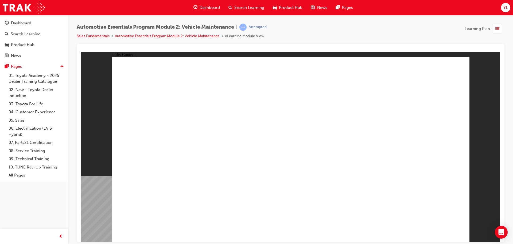
drag, startPoint x: 119, startPoint y: 206, endPoint x: 125, endPoint y: 203, distance: 6.3
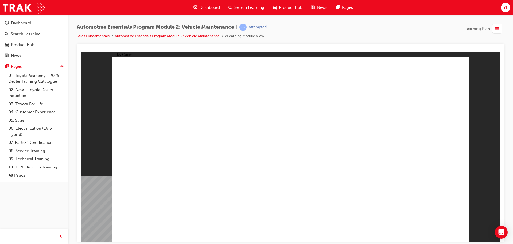
drag, startPoint x: 424, startPoint y: 89, endPoint x: 293, endPoint y: 196, distance: 168.8
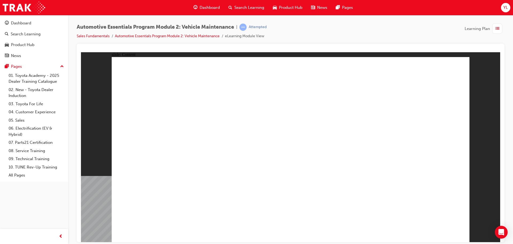
drag, startPoint x: 398, startPoint y: 176, endPoint x: 417, endPoint y: 146, distance: 36.3
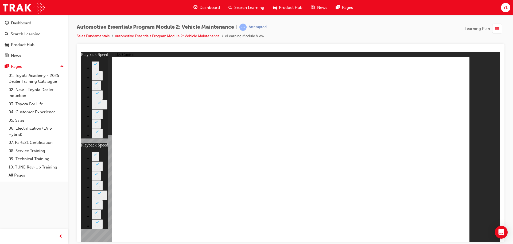
type input "8"
type input "0"
type input "8"
type input "0"
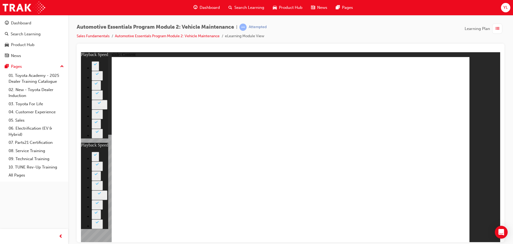
type input "8"
type input "1"
type input "8"
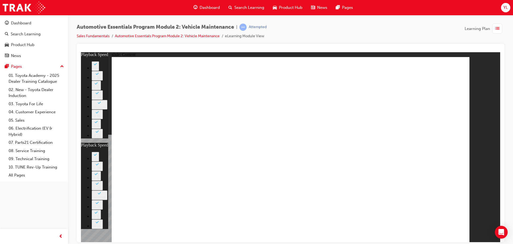
drag, startPoint x: 377, startPoint y: 209, endPoint x: 385, endPoint y: 210, distance: 8.3
drag, startPoint x: 416, startPoint y: 187, endPoint x: 416, endPoint y: 183, distance: 4.3
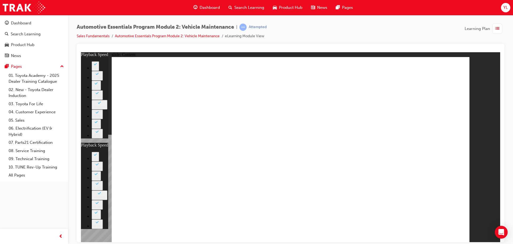
drag, startPoint x: 281, startPoint y: 227, endPoint x: 284, endPoint y: 230, distance: 4.0
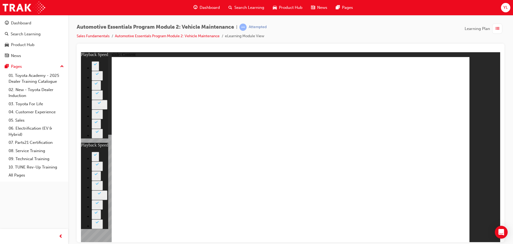
drag, startPoint x: 374, startPoint y: 77, endPoint x: 372, endPoint y: 80, distance: 3.3
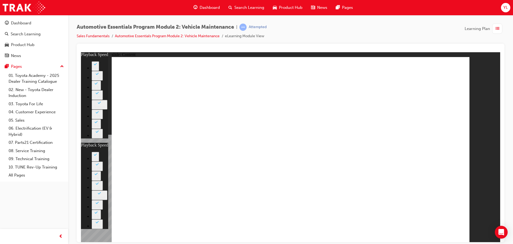
drag, startPoint x: 289, startPoint y: 107, endPoint x: 292, endPoint y: 126, distance: 18.4
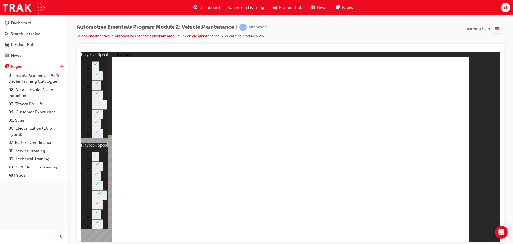
type input "26"
drag, startPoint x: 383, startPoint y: 211, endPoint x: 464, endPoint y: 296, distance: 116.7
type input "8"
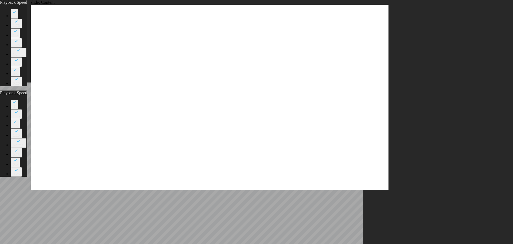
type input "26"
type input "8"
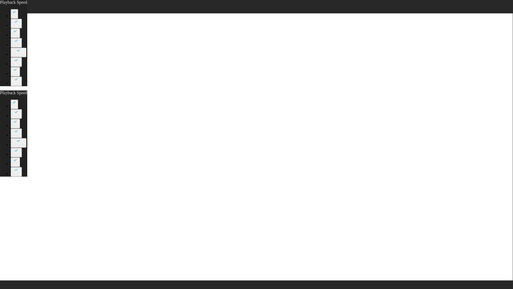
type input "27"
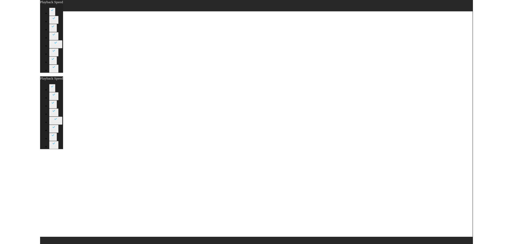
type input "8"
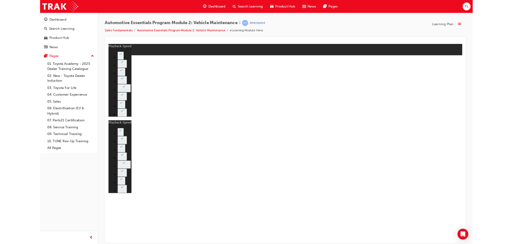
type input "27"
type input "8"
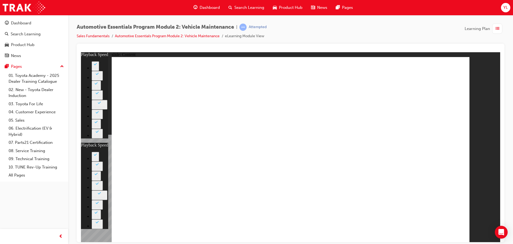
type input "27"
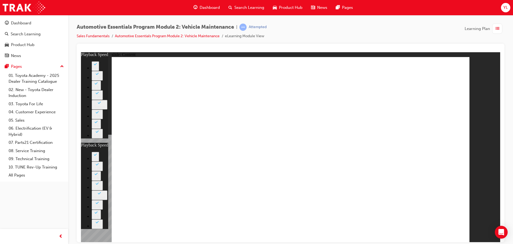
type input "8"
type input "27"
type input "8"
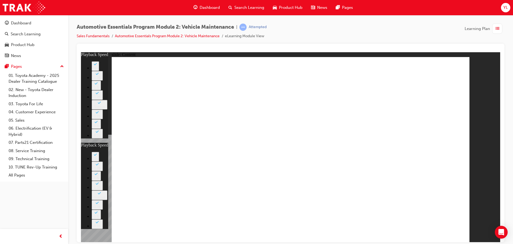
type input "27"
type input "8"
type input "27"
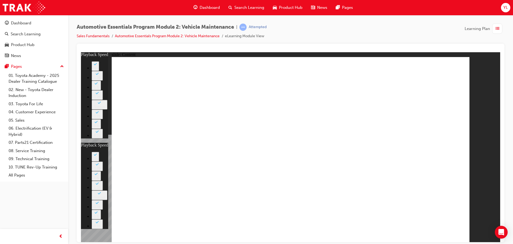
type input "8"
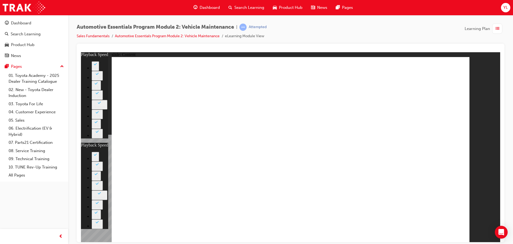
drag, startPoint x: 379, startPoint y: 205, endPoint x: 412, endPoint y: 202, distance: 33.8
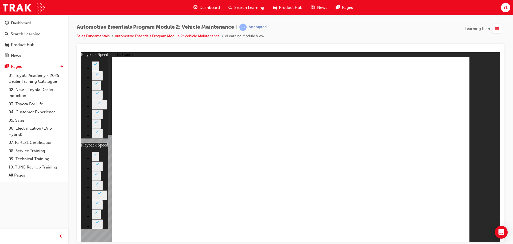
type input "27"
type input "8"
type input "27"
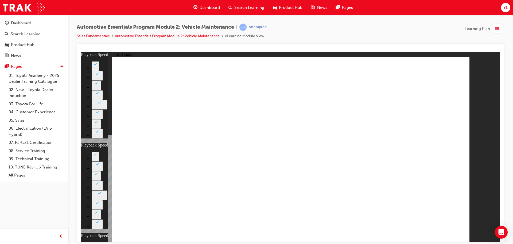
drag, startPoint x: 370, startPoint y: 203, endPoint x: 381, endPoint y: 203, distance: 10.4
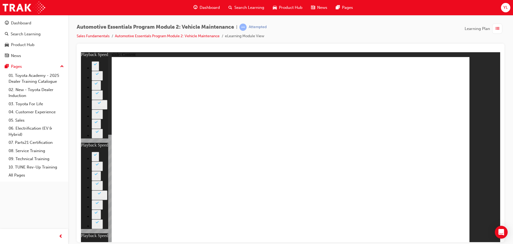
type input "13"
type input "8"
type input "27"
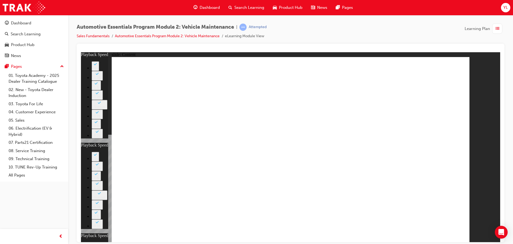
type input "13"
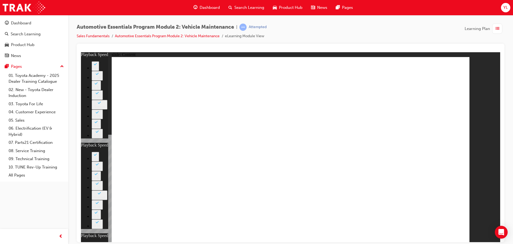
drag, startPoint x: 377, startPoint y: 201, endPoint x: 404, endPoint y: 201, distance: 27.5
type input "56"
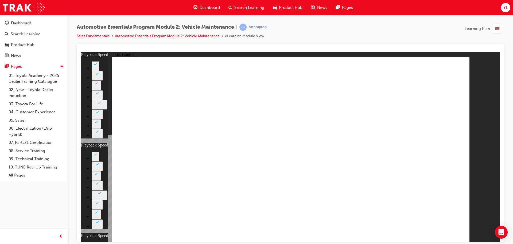
type input "6"
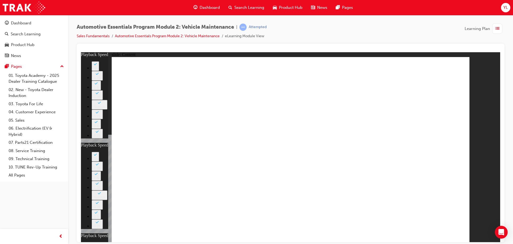
type input "27"
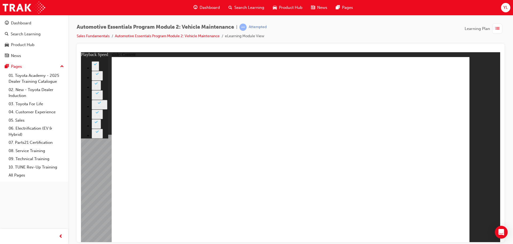
type input "12"
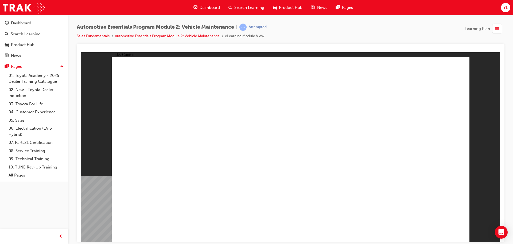
radio input "true"
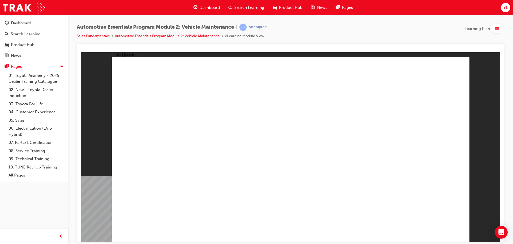
radio input "true"
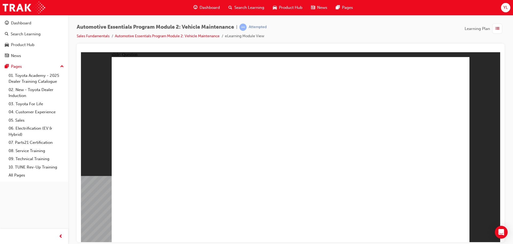
click at [493, 31] on div "button" at bounding box center [497, 29] width 10 height 10
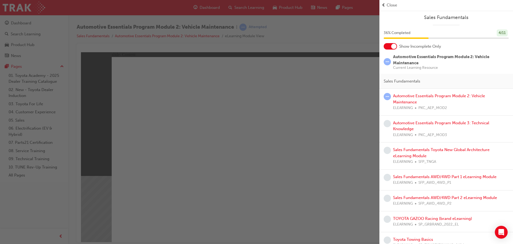
click at [348, 130] on div "button" at bounding box center [190, 122] width 380 height 244
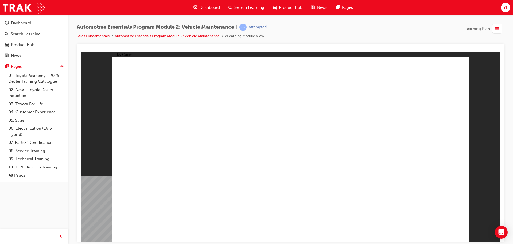
drag, startPoint x: 458, startPoint y: 74, endPoint x: 451, endPoint y: 75, distance: 7.3
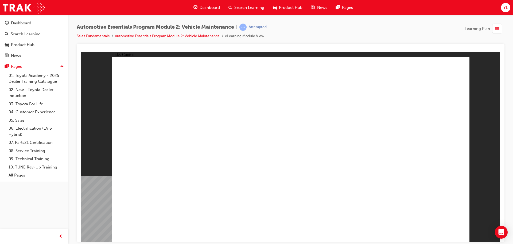
drag, startPoint x: 310, startPoint y: 126, endPoint x: 280, endPoint y: 129, distance: 29.2
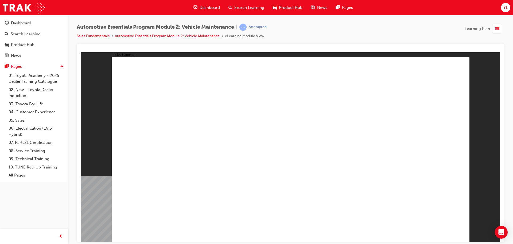
drag, startPoint x: 350, startPoint y: 151, endPoint x: 360, endPoint y: 152, distance: 9.2
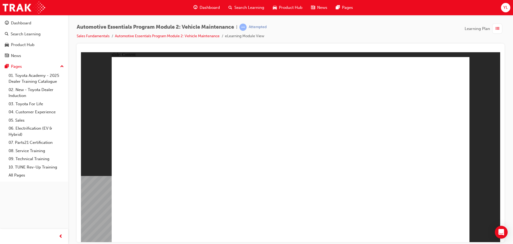
drag, startPoint x: 358, startPoint y: 152, endPoint x: 346, endPoint y: 148, distance: 13.3
drag, startPoint x: 334, startPoint y: 256, endPoint x: 325, endPoint y: 256, distance: 9.9
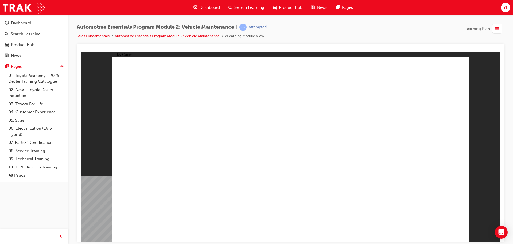
drag, startPoint x: 445, startPoint y: 226, endPoint x: 446, endPoint y: 233, distance: 7.2
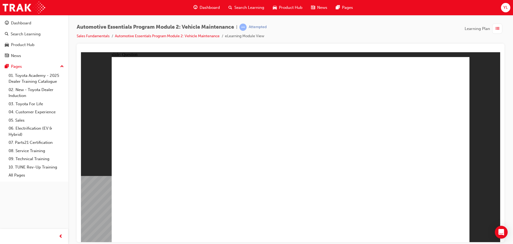
drag, startPoint x: 383, startPoint y: 103, endPoint x: 391, endPoint y: 117, distance: 16.1
radio input "true"
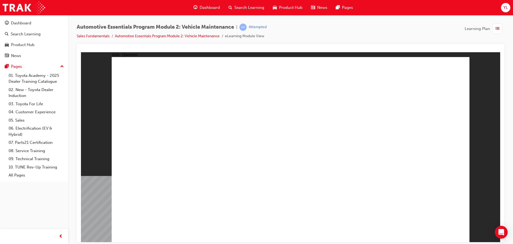
radio input "true"
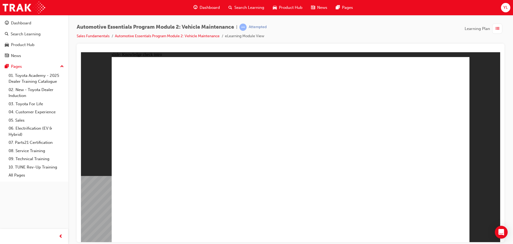
radio input "true"
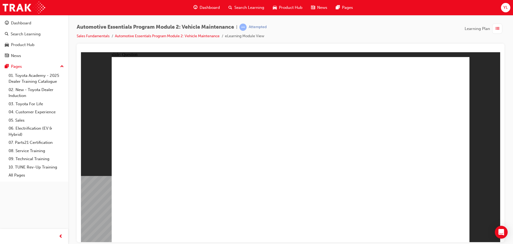
radio input "true"
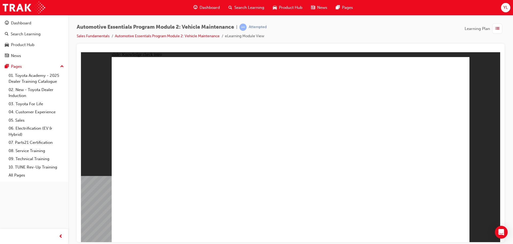
radio input "true"
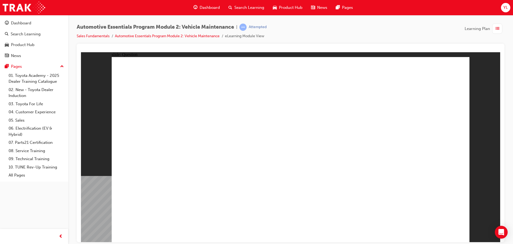
radio input "false"
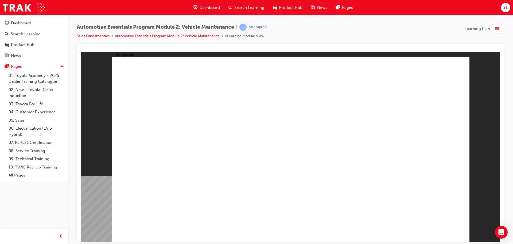
radio input "true"
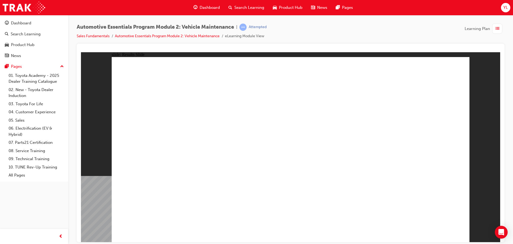
drag, startPoint x: 154, startPoint y: 136, endPoint x: 134, endPoint y: 138, distance: 19.6
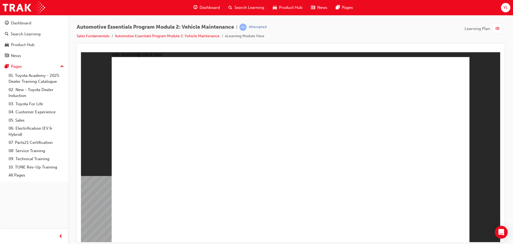
radio input "true"
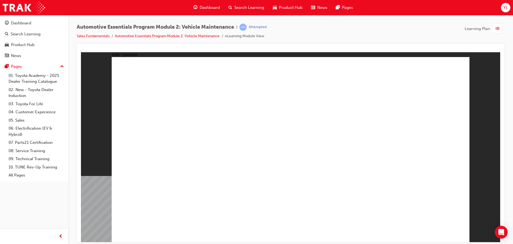
radio input "true"
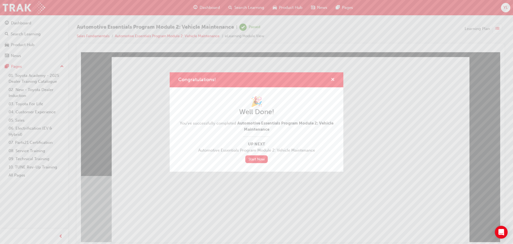
click at [334, 78] on span "cross-icon" at bounding box center [333, 80] width 4 height 5
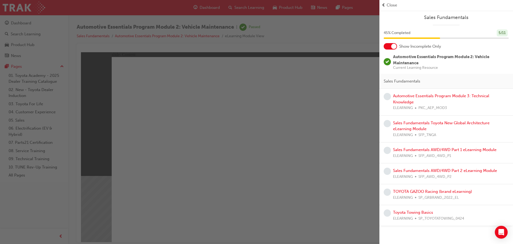
click at [387, 6] on span "Close" at bounding box center [392, 5] width 10 height 6
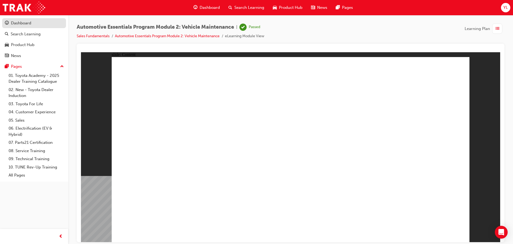
click at [29, 24] on div "Dashboard" at bounding box center [21, 23] width 20 height 6
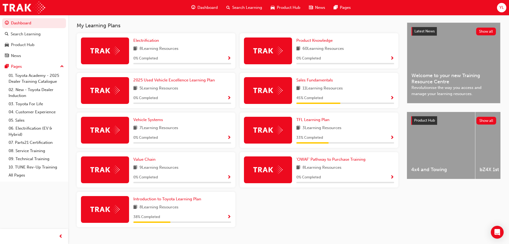
scroll to position [111, 0]
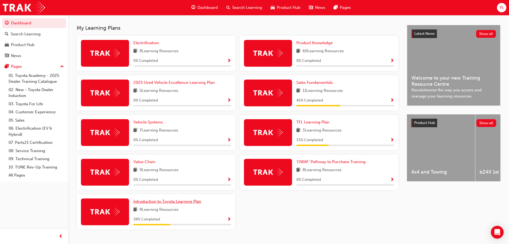
click at [177, 203] on span "Introduction to Toyota Learning Plan" at bounding box center [167, 201] width 68 height 5
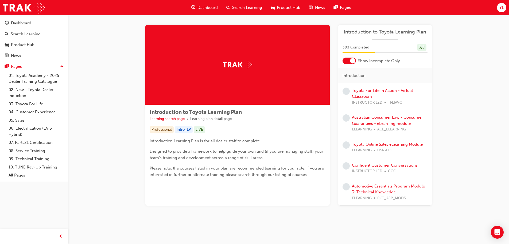
scroll to position [4, 0]
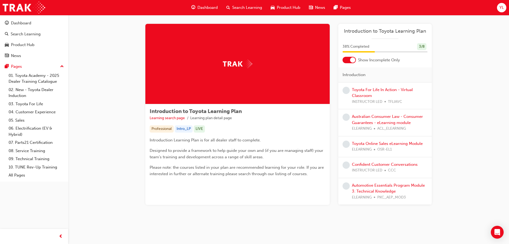
click at [350, 63] on div "Introduction to Toyota Learning Plan 38 % Completed 3 / 8 Show Incomplete Only …" at bounding box center [385, 114] width 94 height 181
click at [351, 59] on div at bounding box center [352, 59] width 5 height 5
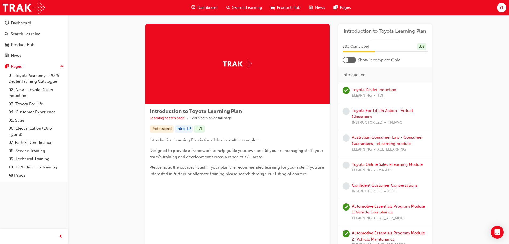
click at [351, 59] on div at bounding box center [349, 60] width 13 height 6
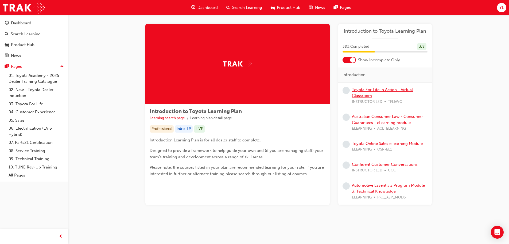
click at [369, 90] on link "Toyota For Life In Action - Virtual Classroom" at bounding box center [382, 92] width 61 height 11
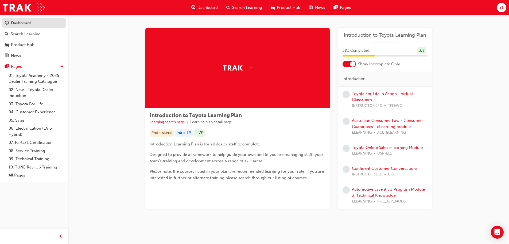
click at [38, 24] on div "Dashboard" at bounding box center [34, 23] width 59 height 7
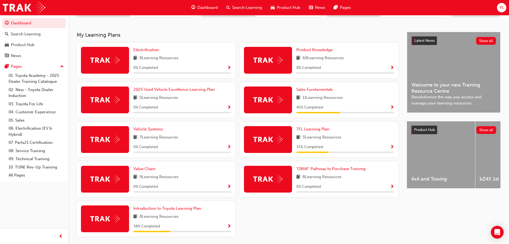
scroll to position [107, 0]
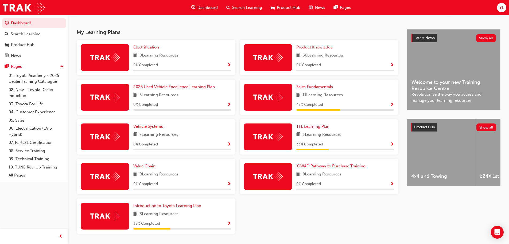
click at [152, 126] on span "Vehicle Systems" at bounding box center [148, 126] width 30 height 5
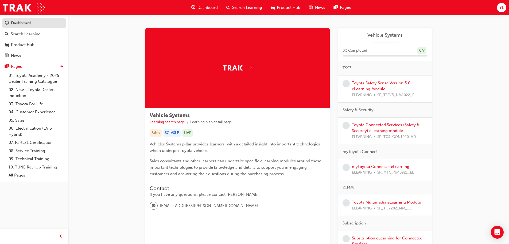
click at [30, 25] on div "Dashboard" at bounding box center [21, 23] width 20 height 6
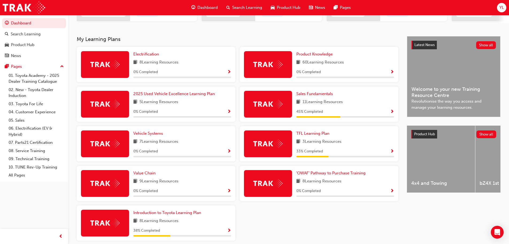
scroll to position [125, 0]
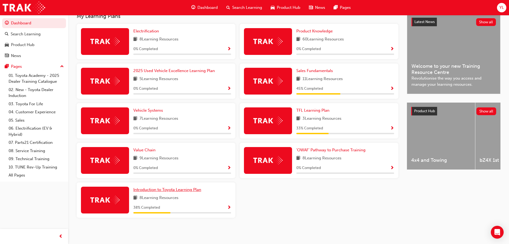
click at [196, 189] on span "Introduction to Toyota Learning Plan" at bounding box center [167, 189] width 68 height 5
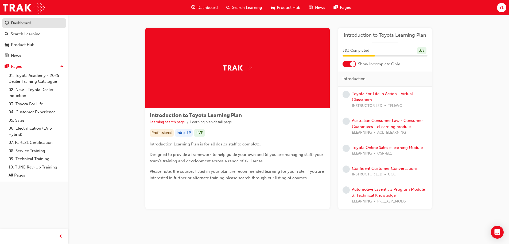
click at [45, 23] on div "Dashboard" at bounding box center [34, 23] width 59 height 7
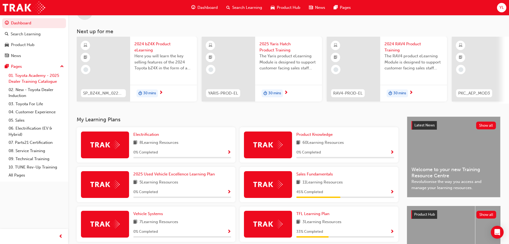
scroll to position [18, 0]
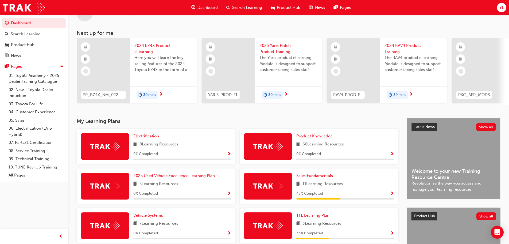
click at [332, 137] on span "Product Knowledge" at bounding box center [314, 135] width 36 height 5
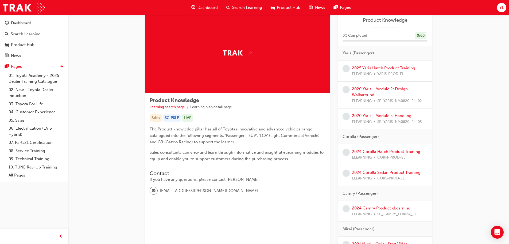
scroll to position [27, 0]
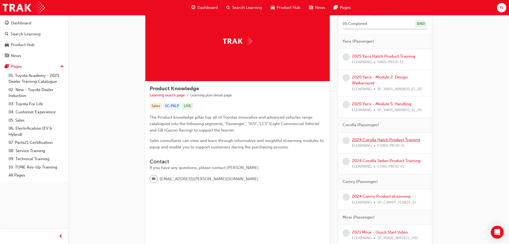
click at [378, 138] on link "2024 Corolla Hatch Product Training" at bounding box center [386, 139] width 68 height 5
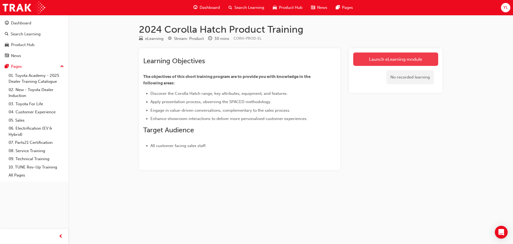
click at [411, 60] on link "Launch eLearning module" at bounding box center [395, 58] width 85 height 13
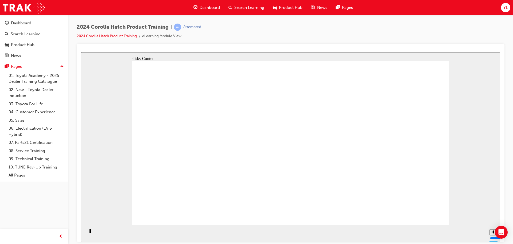
drag, startPoint x: 407, startPoint y: 211, endPoint x: 415, endPoint y: 218, distance: 10.2
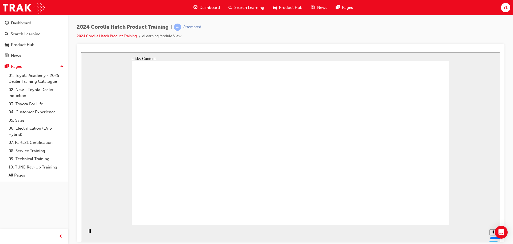
drag, startPoint x: 334, startPoint y: 141, endPoint x: 343, endPoint y: 102, distance: 39.8
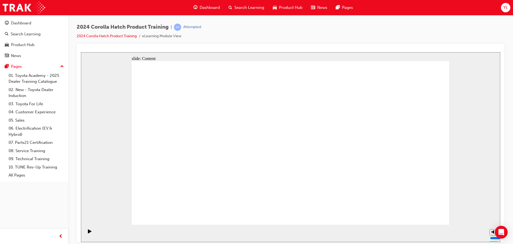
drag, startPoint x: 198, startPoint y: 144, endPoint x: 210, endPoint y: 157, distance: 18.0
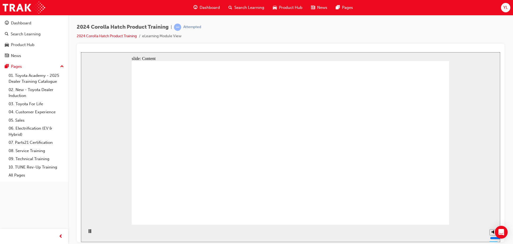
drag, startPoint x: 180, startPoint y: 136, endPoint x: 190, endPoint y: 140, distance: 10.8
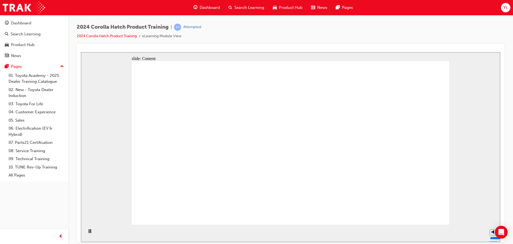
drag, startPoint x: 177, startPoint y: 156, endPoint x: 184, endPoint y: 157, distance: 6.9
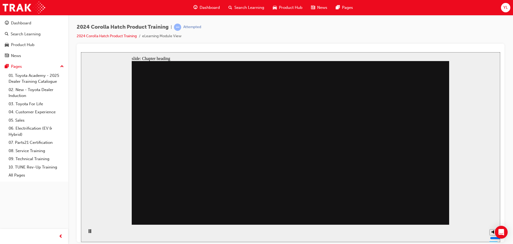
drag, startPoint x: 226, startPoint y: 174, endPoint x: 278, endPoint y: 119, distance: 76.0
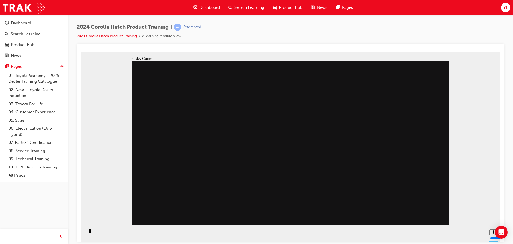
drag, startPoint x: 344, startPoint y: 119, endPoint x: 348, endPoint y: 166, distance: 47.8
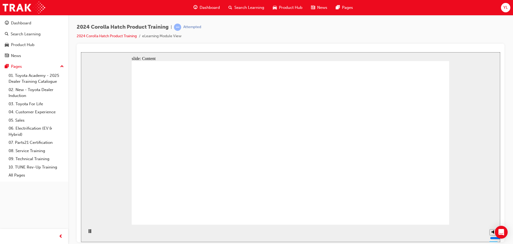
drag, startPoint x: 334, startPoint y: 182, endPoint x: 349, endPoint y: 182, distance: 14.4
drag, startPoint x: 191, startPoint y: 149, endPoint x: 180, endPoint y: 146, distance: 11.7
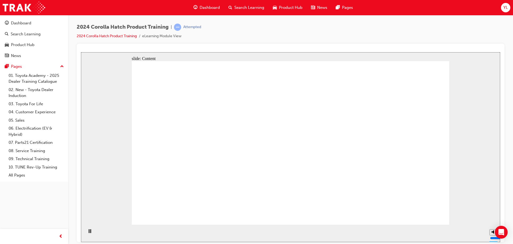
drag, startPoint x: 163, startPoint y: 117, endPoint x: 206, endPoint y: 117, distance: 43.3
drag, startPoint x: 243, startPoint y: 116, endPoint x: 248, endPoint y: 117, distance: 5.1
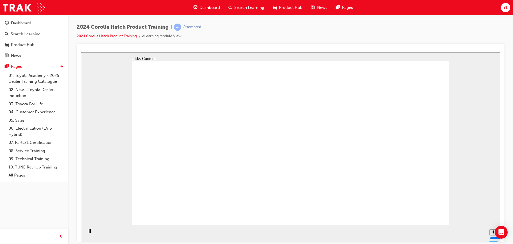
drag, startPoint x: 248, startPoint y: 117, endPoint x: 292, endPoint y: 137, distance: 48.3
drag, startPoint x: 228, startPoint y: 165, endPoint x: 225, endPoint y: 160, distance: 6.4
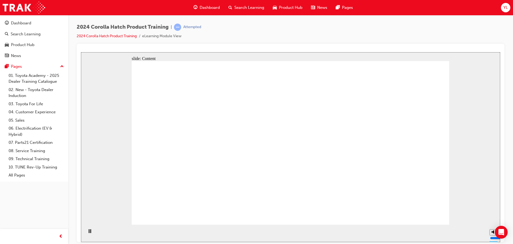
drag, startPoint x: 181, startPoint y: 157, endPoint x: 206, endPoint y: 145, distance: 28.5
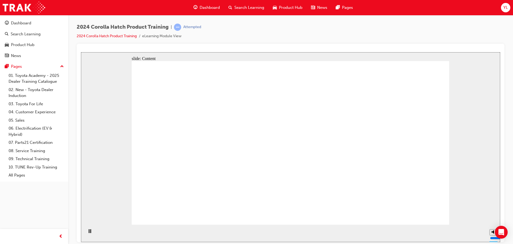
drag, startPoint x: 308, startPoint y: 187, endPoint x: 310, endPoint y: 195, distance: 7.9
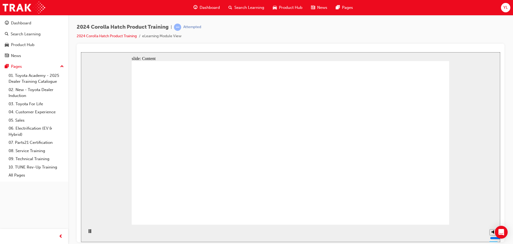
drag, startPoint x: 238, startPoint y: 175, endPoint x: 227, endPoint y: 175, distance: 11.5
drag, startPoint x: 230, startPoint y: 172, endPoint x: 369, endPoint y: 201, distance: 142.0
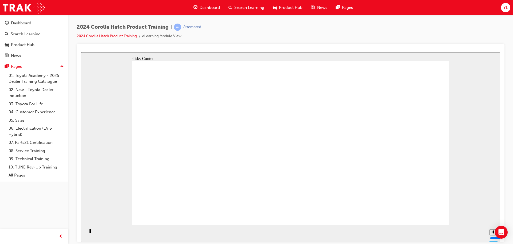
drag, startPoint x: 225, startPoint y: 114, endPoint x: 190, endPoint y: 132, distance: 39.2
drag, startPoint x: 182, startPoint y: 149, endPoint x: 272, endPoint y: 174, distance: 93.6
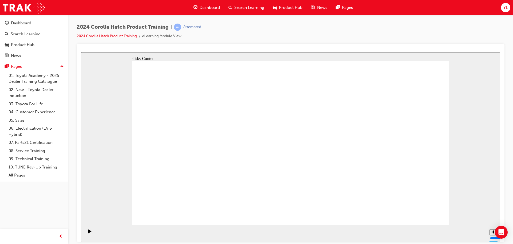
drag, startPoint x: 417, startPoint y: 208, endPoint x: 426, endPoint y: 208, distance: 8.8
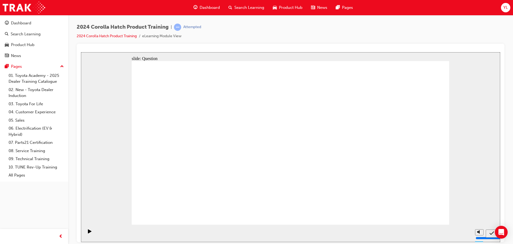
radio input "true"
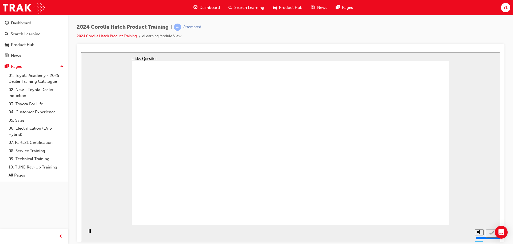
radio input "true"
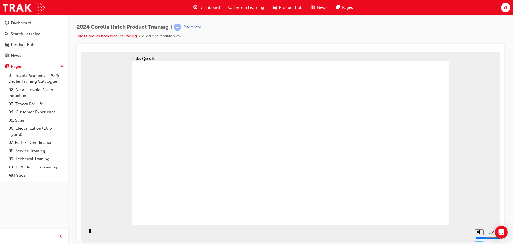
radio input "true"
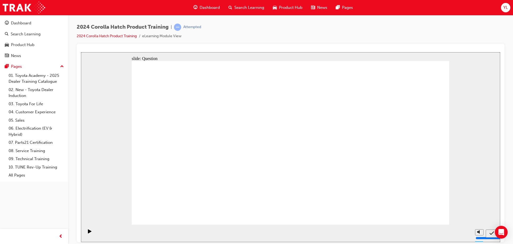
drag, startPoint x: 190, startPoint y: 133, endPoint x: 196, endPoint y: 143, distance: 11.9
drag, startPoint x: 186, startPoint y: 191, endPoint x: 212, endPoint y: 187, distance: 26.8
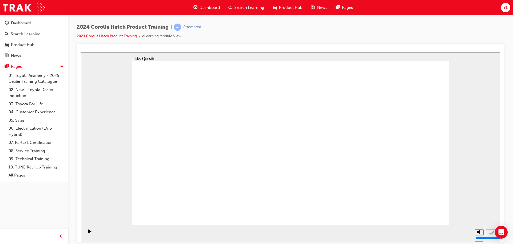
drag, startPoint x: 204, startPoint y: 146, endPoint x: 198, endPoint y: 134, distance: 12.7
drag, startPoint x: 242, startPoint y: 143, endPoint x: 193, endPoint y: 196, distance: 72.3
drag, startPoint x: 355, startPoint y: 140, endPoint x: 300, endPoint y: 187, distance: 72.6
drag, startPoint x: 288, startPoint y: 138, endPoint x: 341, endPoint y: 184, distance: 70.4
drag, startPoint x: 177, startPoint y: 136, endPoint x: 393, endPoint y: 183, distance: 221.3
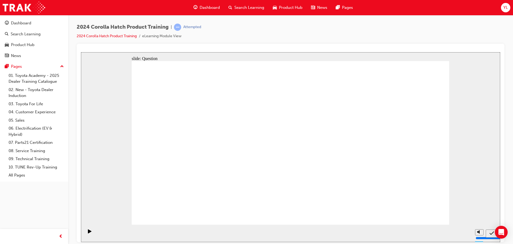
drag, startPoint x: 401, startPoint y: 144, endPoint x: 245, endPoint y: 194, distance: 164.6
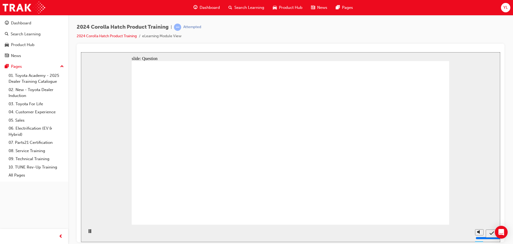
radio input "true"
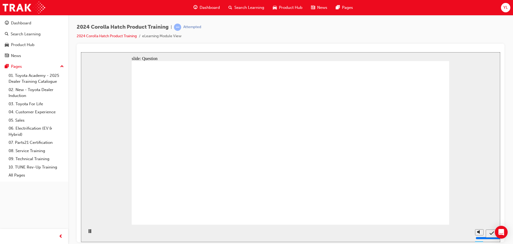
drag, startPoint x: 374, startPoint y: 120, endPoint x: 412, endPoint y: 191, distance: 80.6
radio input "true"
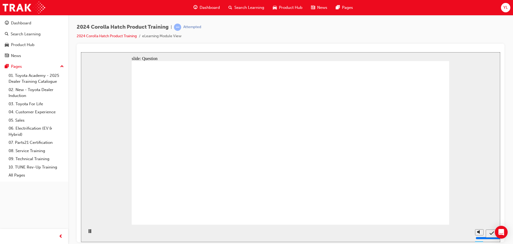
radio input "true"
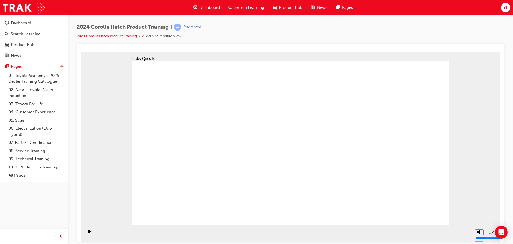
drag, startPoint x: 340, startPoint y: 136, endPoint x: 287, endPoint y: 190, distance: 75.4
drag, startPoint x: 178, startPoint y: 175, endPoint x: 209, endPoint y: 153, distance: 37.5
drag, startPoint x: 202, startPoint y: 146, endPoint x: 272, endPoint y: 187, distance: 80.6
drag, startPoint x: 293, startPoint y: 146, endPoint x: 362, endPoint y: 193, distance: 83.6
drag, startPoint x: 397, startPoint y: 138, endPoint x: 401, endPoint y: 206, distance: 68.3
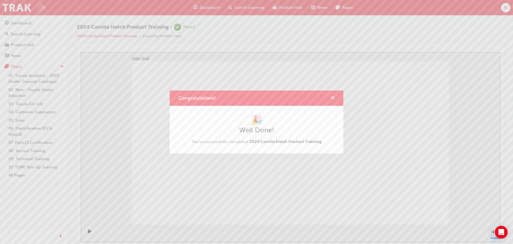
click at [334, 99] on span "cross-icon" at bounding box center [333, 98] width 4 height 5
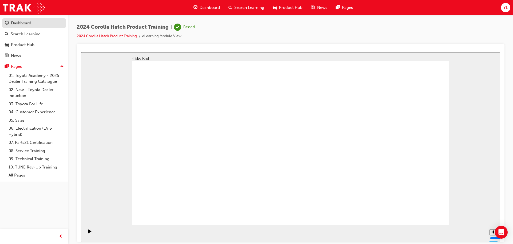
click at [24, 26] on div "Dashboard" at bounding box center [21, 23] width 20 height 6
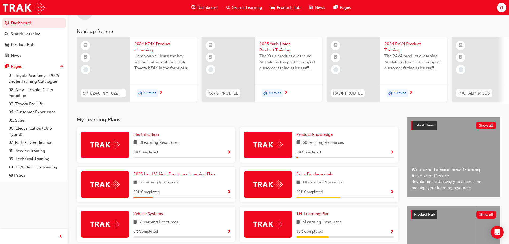
scroll to position [125, 0]
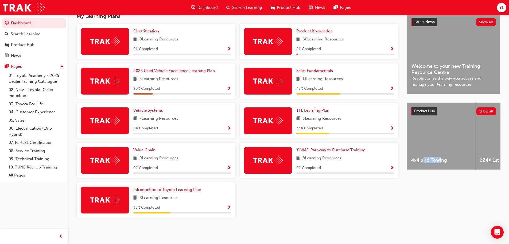
drag, startPoint x: 422, startPoint y: 172, endPoint x: 438, endPoint y: 172, distance: 16.0
click at [441, 170] on div "4x4 and Towing bZ4X 1st Generation C-HR 2nd Generation Camry 9th Generation Coa…" at bounding box center [454, 136] width 94 height 68
click at [424, 187] on div "Latest News Show all Welcome to your new Training Resource Centre Revolutionise…" at bounding box center [454, 121] width 94 height 217
drag, startPoint x: 435, startPoint y: 179, endPoint x: 436, endPoint y: 175, distance: 4.0
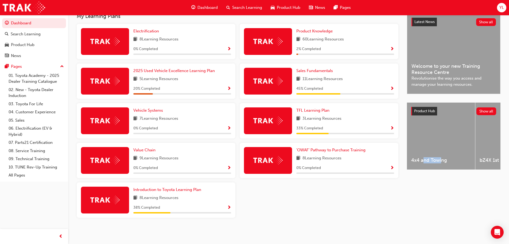
click at [435, 179] on div "Latest News Show all Welcome to your new Training Resource Centre Revolutionise…" at bounding box center [454, 121] width 94 height 217
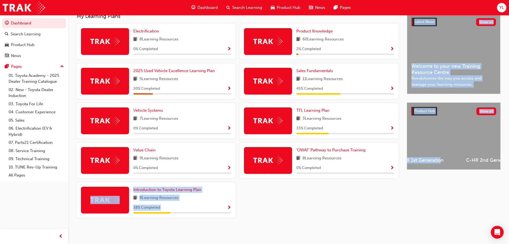
drag, startPoint x: 440, startPoint y: 175, endPoint x: 413, endPoint y: 172, distance: 27.1
click at [404, 173] on div "My Learning Plans Electrification 8 Learning Resources 0 % Completed Product Kn…" at bounding box center [288, 121] width 441 height 217
click at [410, 183] on div "Latest News Show all Welcome to your new Training Resource Centre Revolutionise…" at bounding box center [454, 121] width 94 height 217
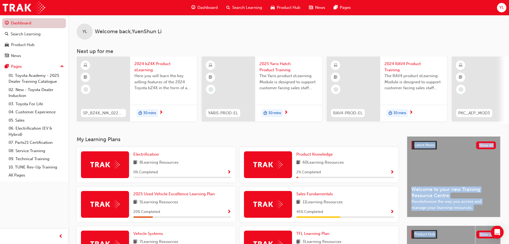
click at [30, 23] on link "Dashboard" at bounding box center [34, 23] width 64 height 10
click at [39, 24] on link "Dashboard" at bounding box center [34, 23] width 64 height 10
click at [210, 5] on span "Dashboard" at bounding box center [208, 8] width 20 height 6
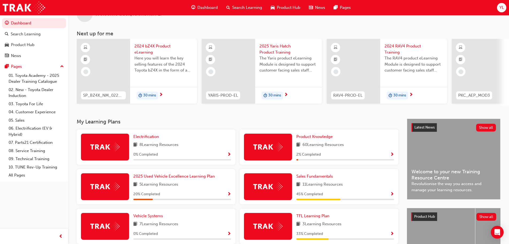
scroll to position [27, 0]
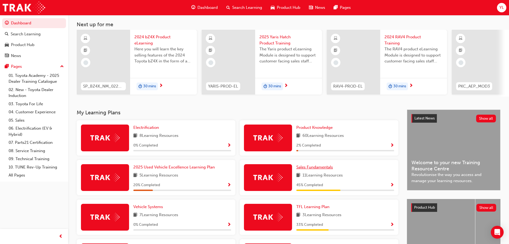
click at [315, 169] on span "Sales Fundamentals" at bounding box center [314, 166] width 37 height 5
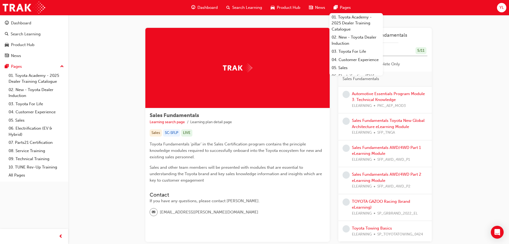
click at [114, 178] on div "Sales Fundamentals Learning search page Learning plan detail page Sales Fundame…" at bounding box center [288, 141] width 441 height 252
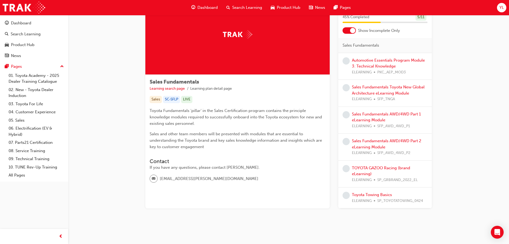
scroll to position [10, 0]
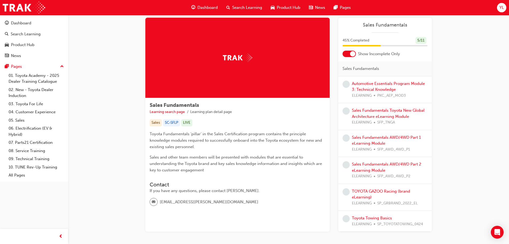
click at [228, 217] on div "Sales Fundamentals Learning search page Learning plan detail page Sales SC-SFLP…" at bounding box center [237, 125] width 184 height 214
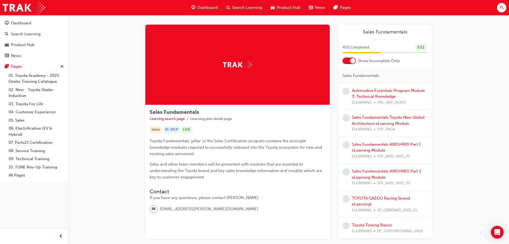
scroll to position [0, 0]
